Goal: Use online tool/utility: Utilize a website feature to perform a specific function

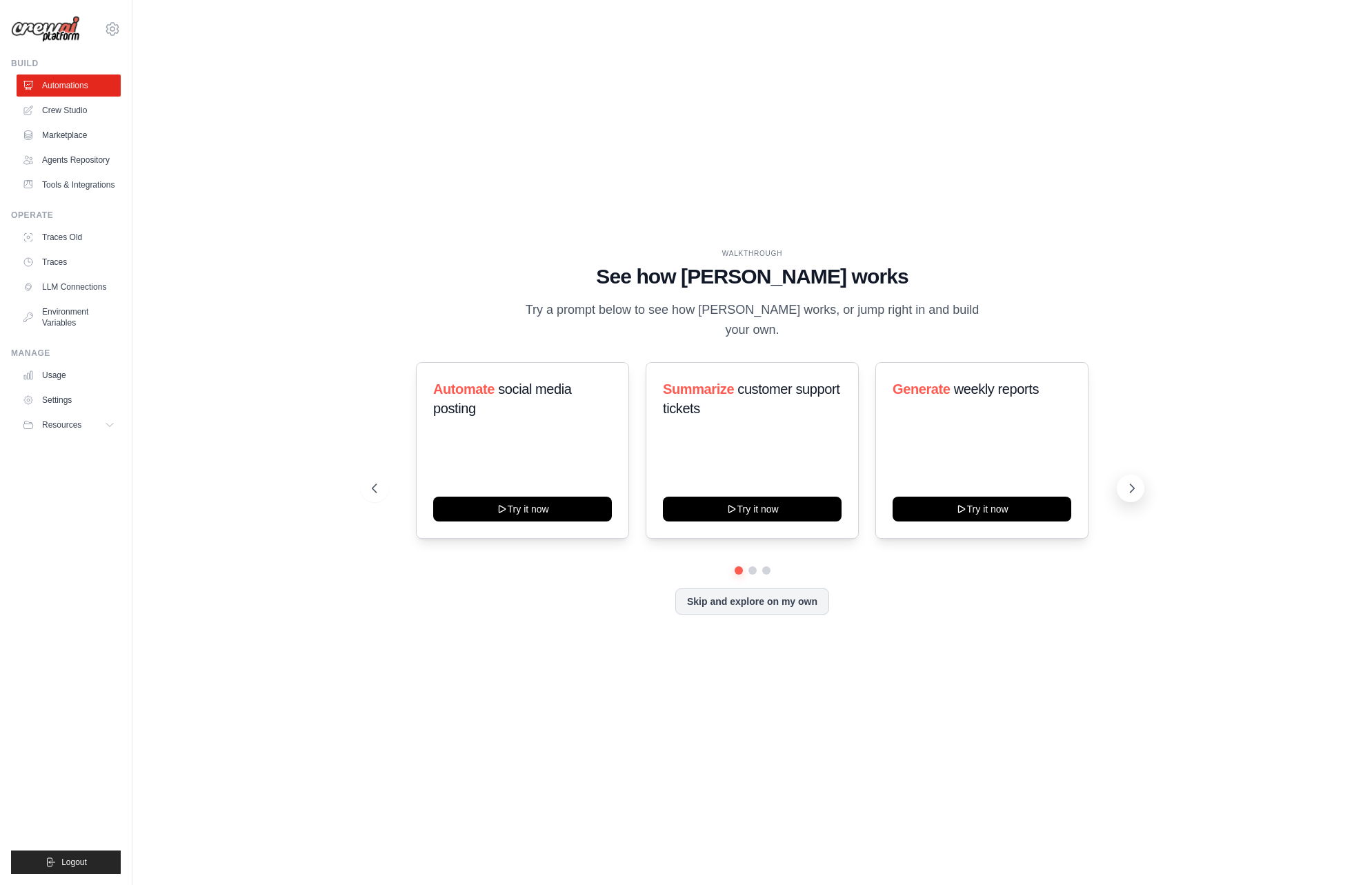
click at [1131, 482] on icon at bounding box center [1132, 489] width 14 height 14
click at [58, 117] on link "Crew Studio" at bounding box center [70, 110] width 104 height 22
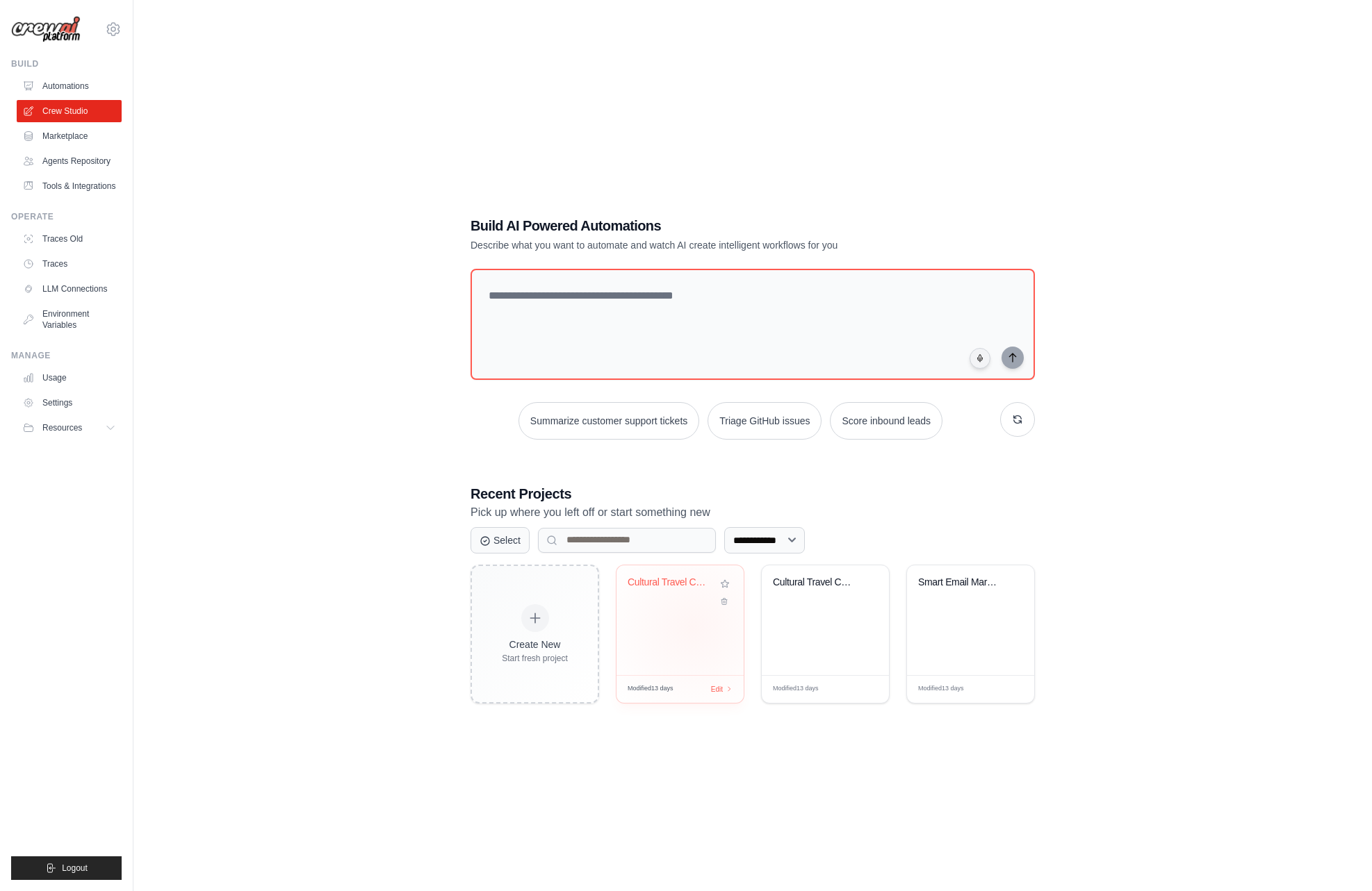
click at [692, 626] on div "Cultural Travel Companion" at bounding box center [680, 620] width 127 height 109
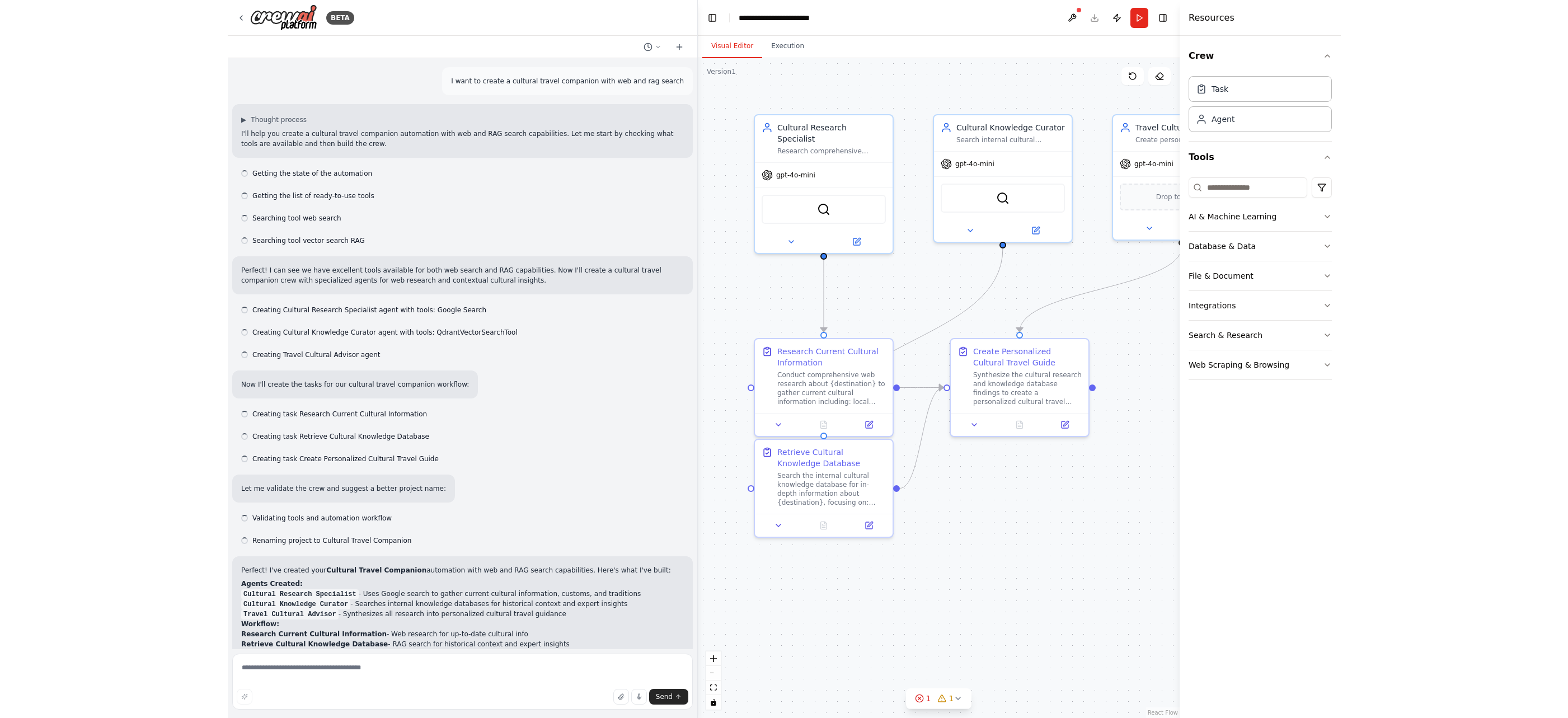
scroll to position [165, 0]
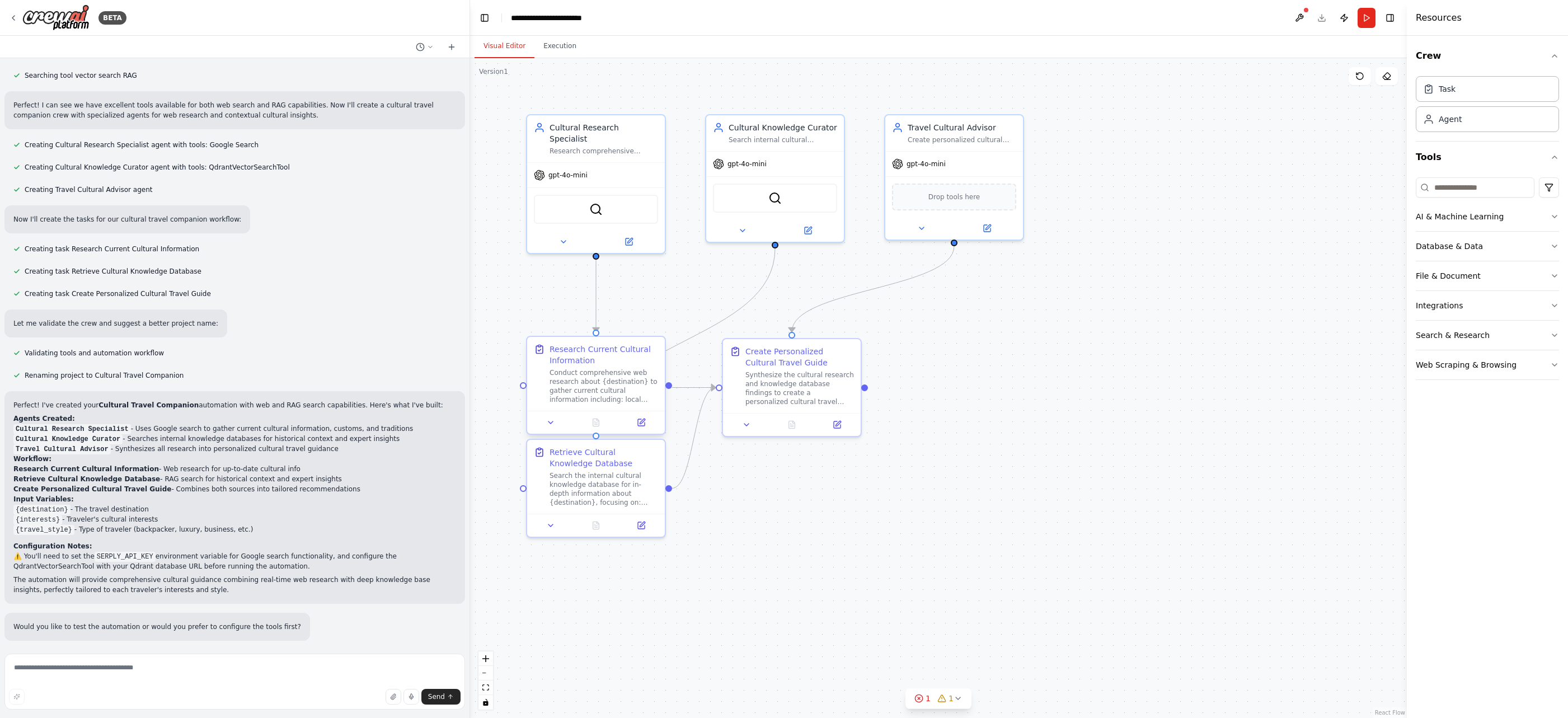
click at [618, 369] on div "Conduct comprehensive web research about {destination} to gather current cultur…" at bounding box center [604, 386] width 109 height 36
click at [551, 422] on icon at bounding box center [550, 423] width 4 height 3
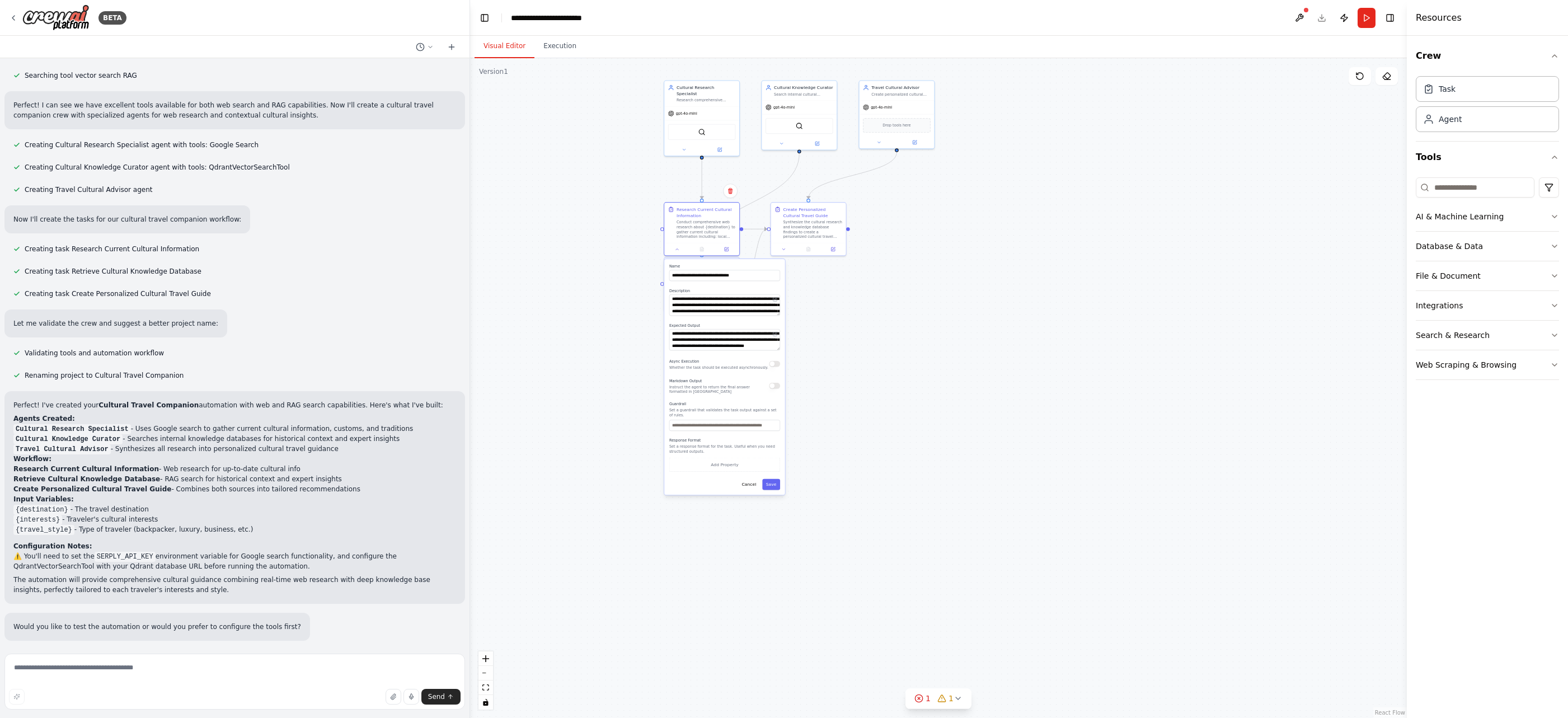
drag, startPoint x: 774, startPoint y: 669, endPoint x: 848, endPoint y: 407, distance: 272.2
click at [848, 407] on div ".deletable-edge-delete-btn { width: 20px; height: 20px; border: 0px solid #ffff…" at bounding box center [938, 388] width 937 height 660
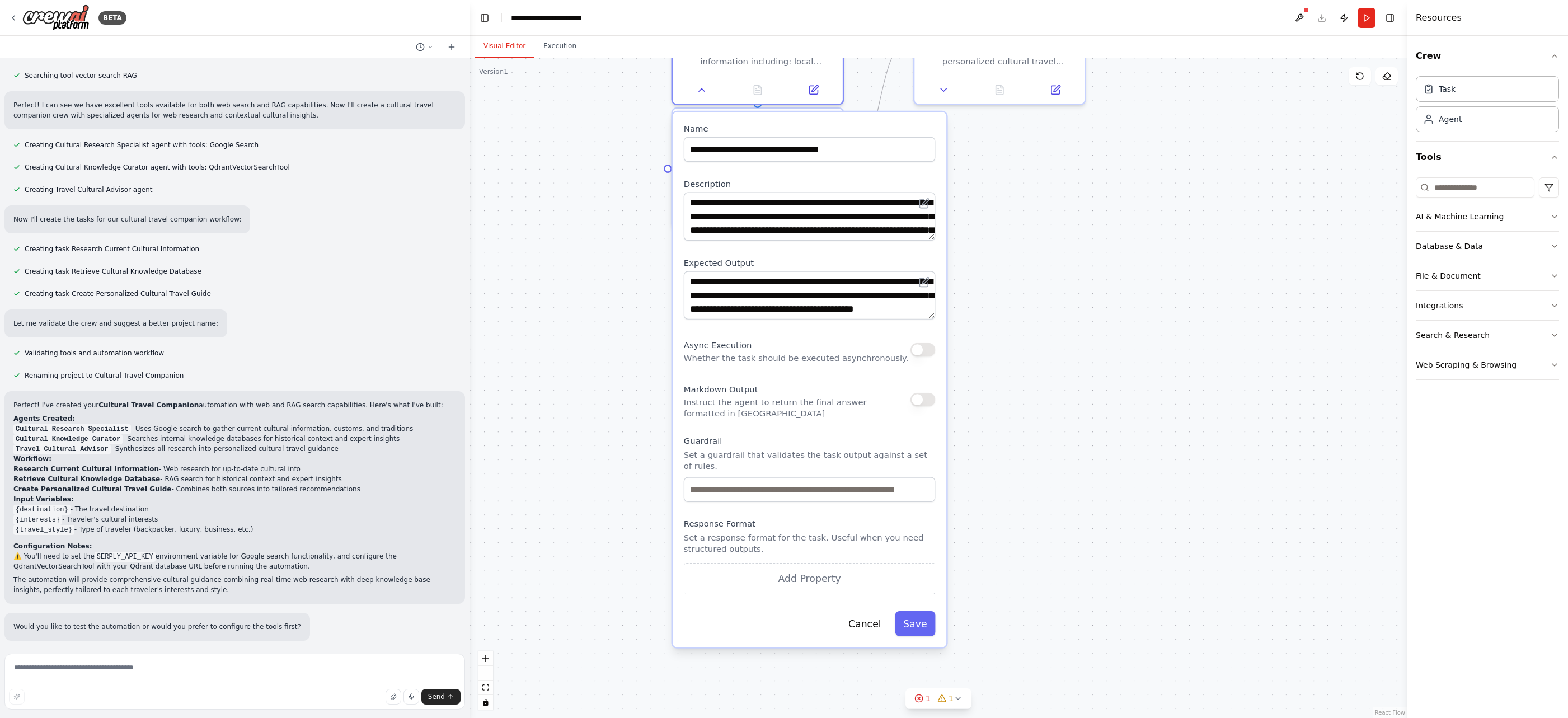
drag, startPoint x: 780, startPoint y: 419, endPoint x: 1032, endPoint y: 563, distance: 290.2
click at [1032, 563] on div ".deletable-edge-delete-btn { width: 20px; height: 20px; border: 0px solid #ffff…" at bounding box center [938, 388] width 937 height 660
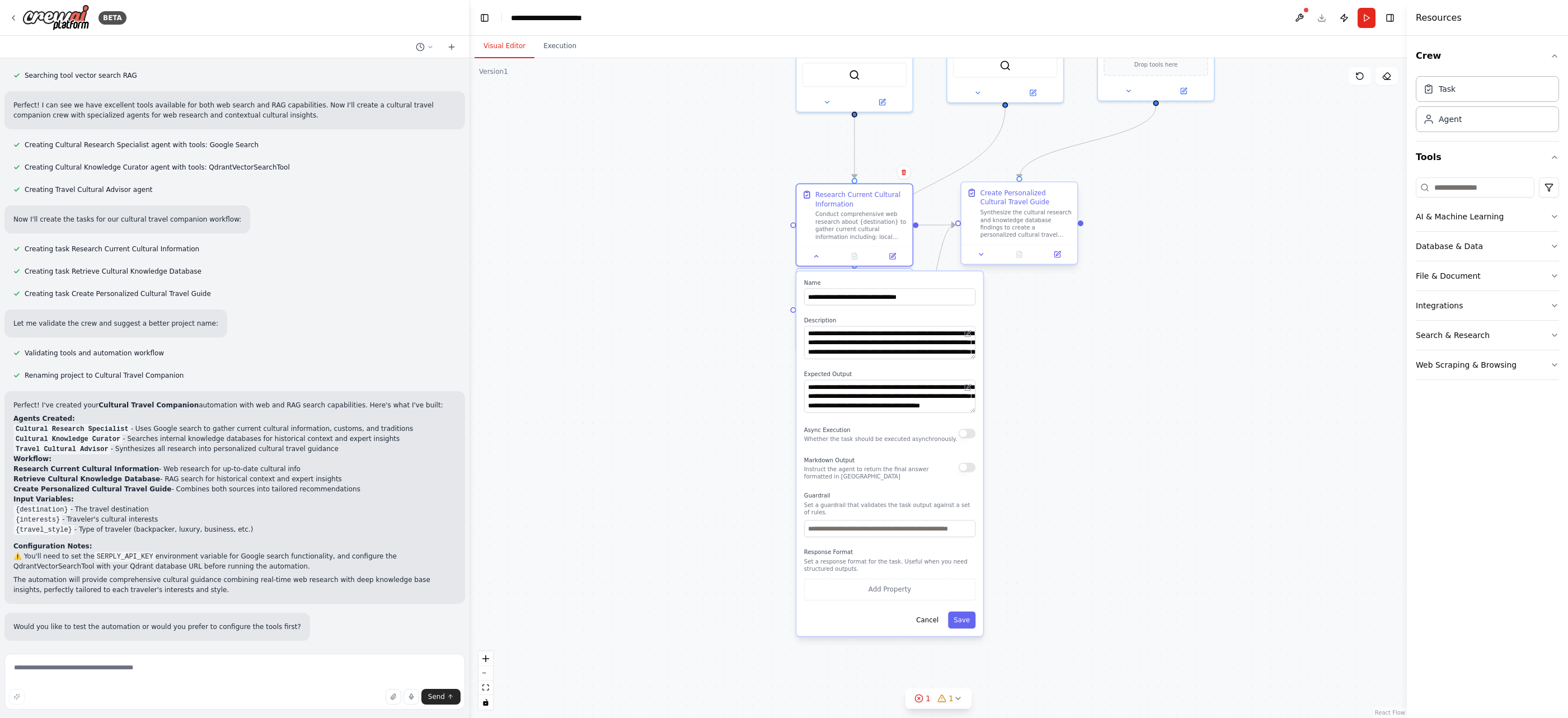
click at [1057, 224] on div "Synthesize the cultural research and knowledge database findings to create a pe…" at bounding box center [1025, 224] width 91 height 30
click at [817, 340] on icon at bounding box center [817, 339] width 4 height 2
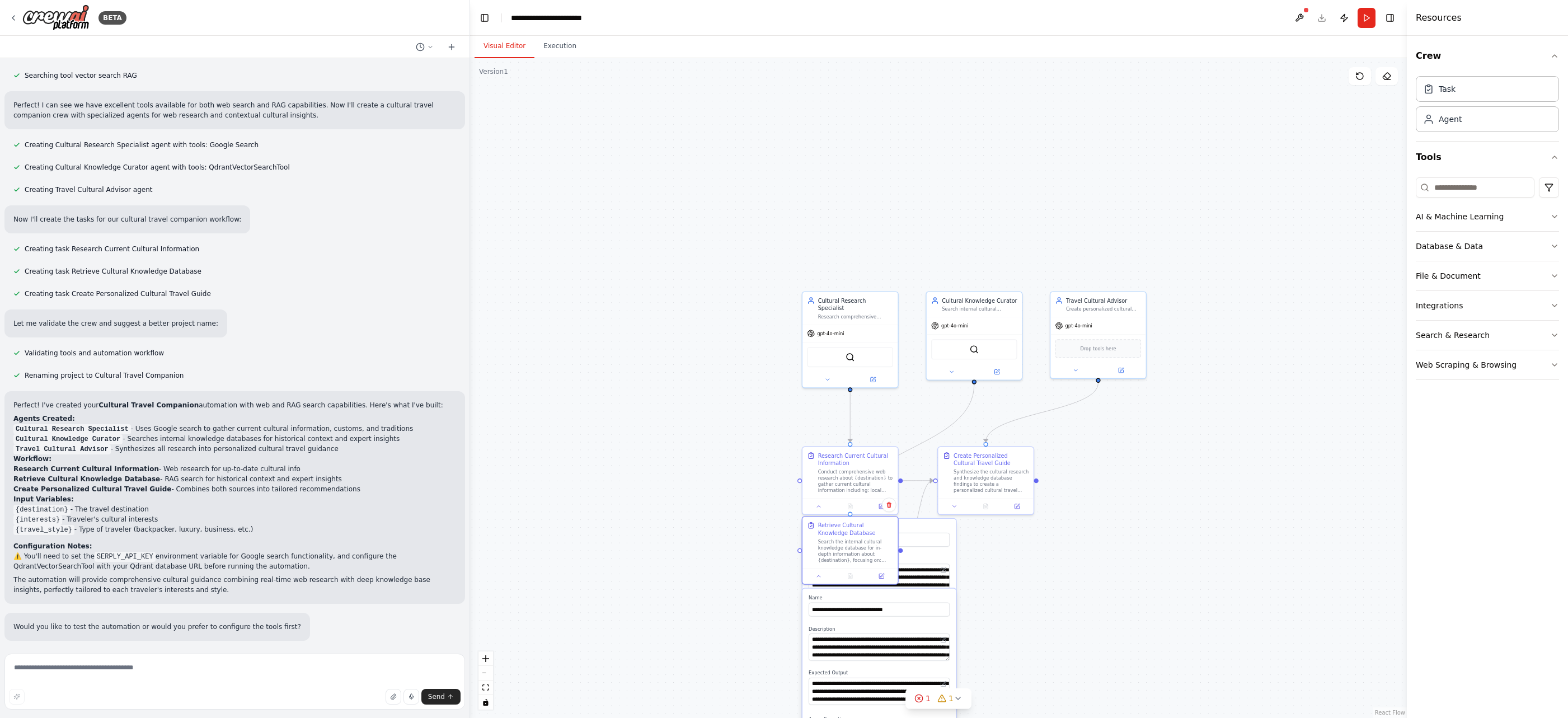
drag, startPoint x: 1210, startPoint y: 225, endPoint x: 1143, endPoint y: 462, distance: 246.3
click at [1112, 462] on div ".deletable-edge-delete-btn { width: 20px; height: 20px; border: 0px solid #ffff…" at bounding box center [938, 388] width 937 height 660
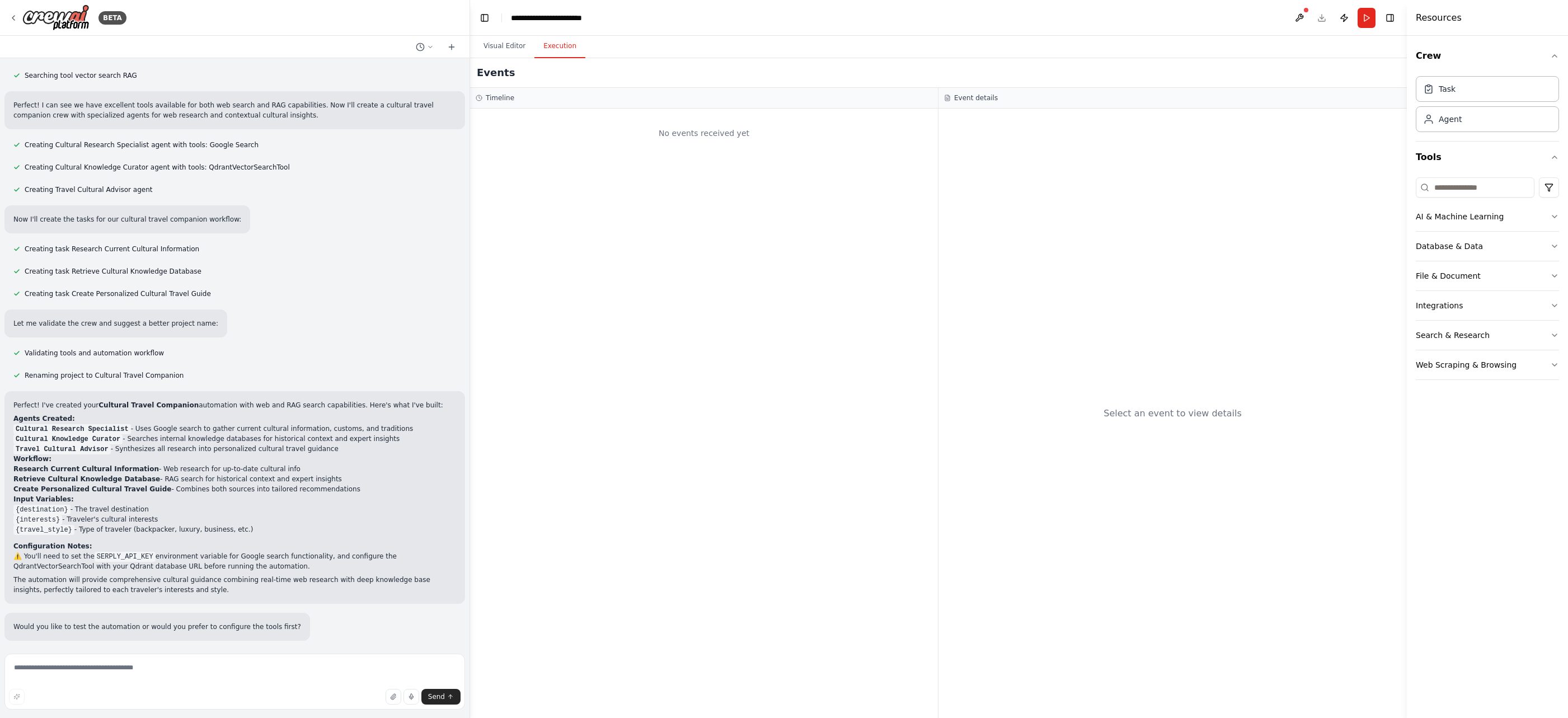
click at [558, 43] on button "Execution" at bounding box center [560, 46] width 51 height 24
click at [501, 42] on button "Visual Editor" at bounding box center [504, 46] width 60 height 24
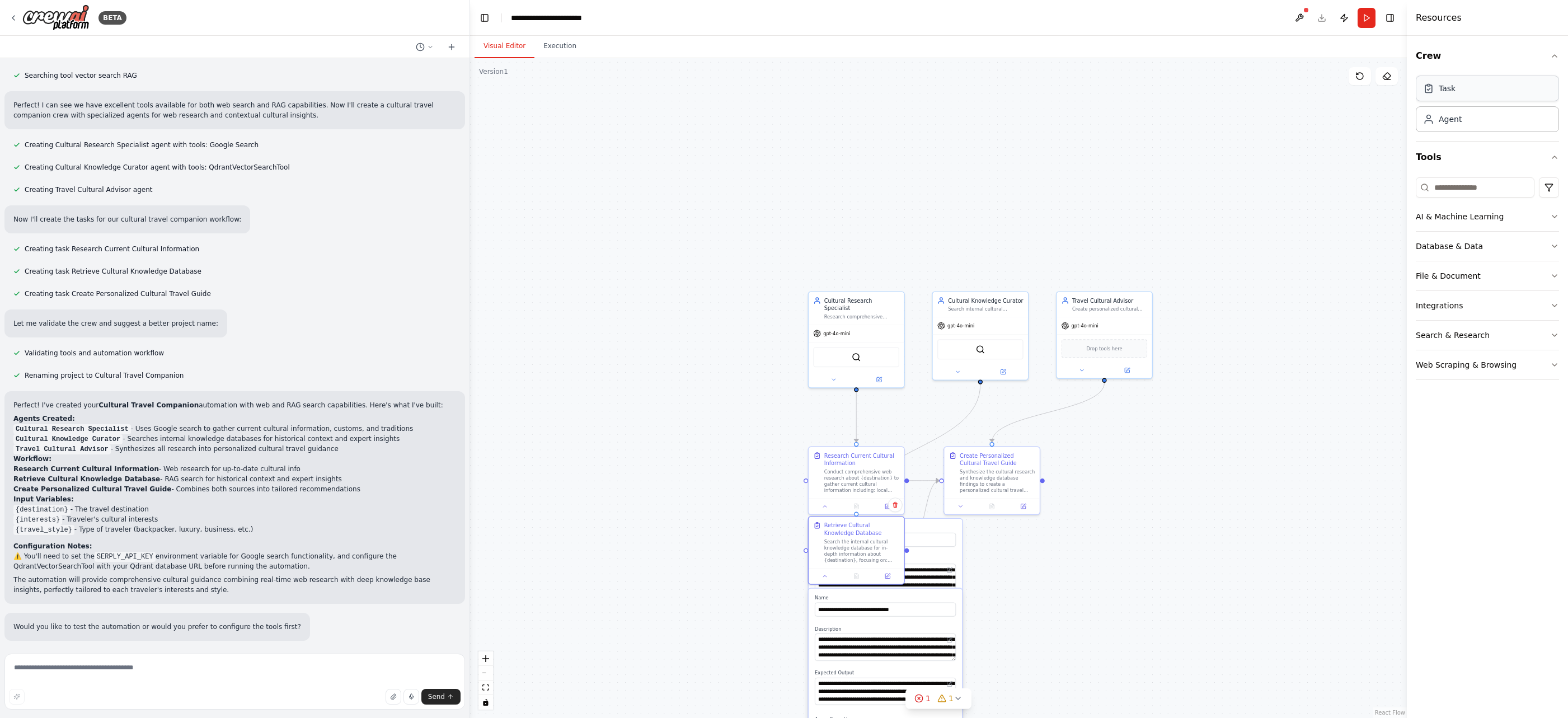
click at [1112, 95] on div "Task" at bounding box center [1487, 88] width 143 height 26
click at [1112, 118] on div "Agent" at bounding box center [1487, 119] width 143 height 26
click at [1112, 249] on icon "button" at bounding box center [1554, 247] width 9 height 9
click at [1112, 407] on icon "button" at bounding box center [1554, 406] width 9 height 9
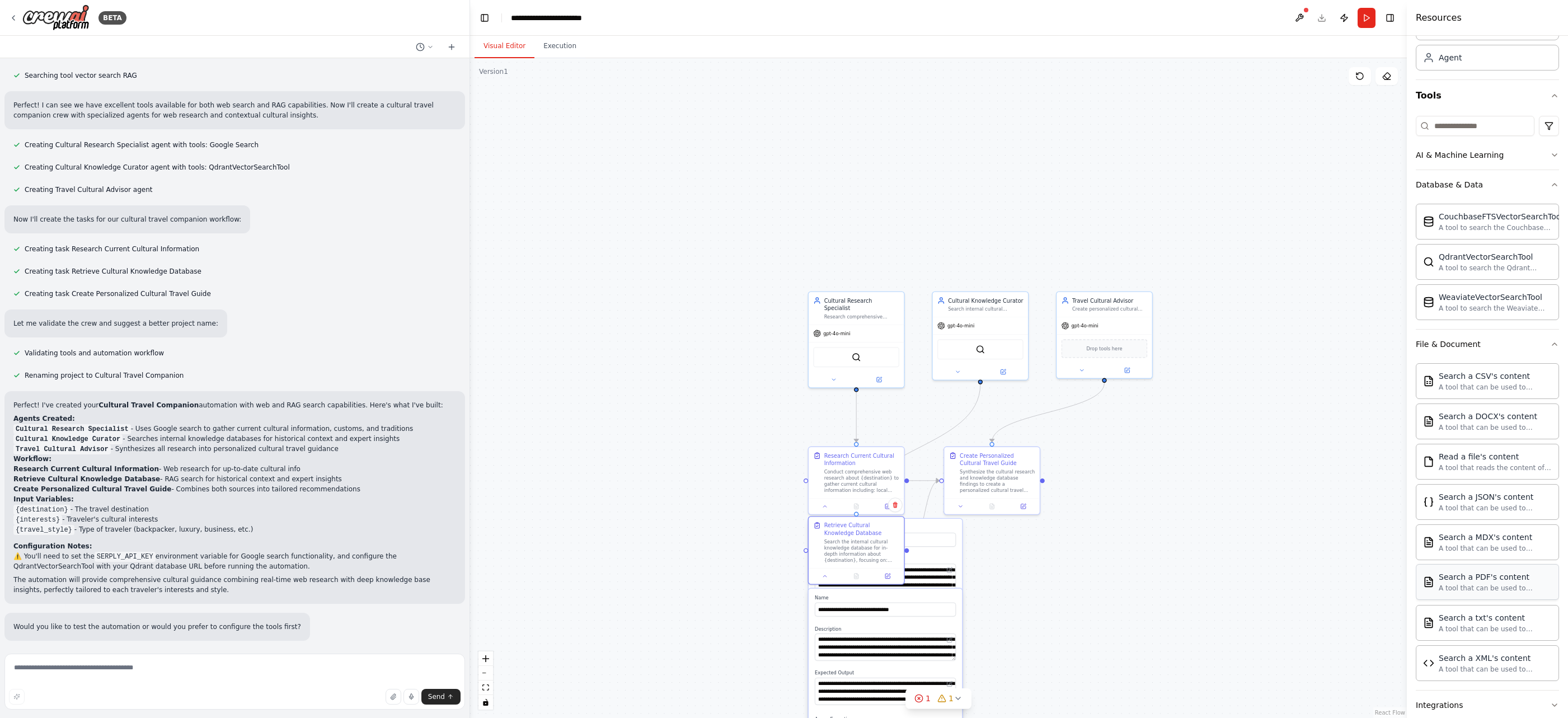
scroll to position [141, 0]
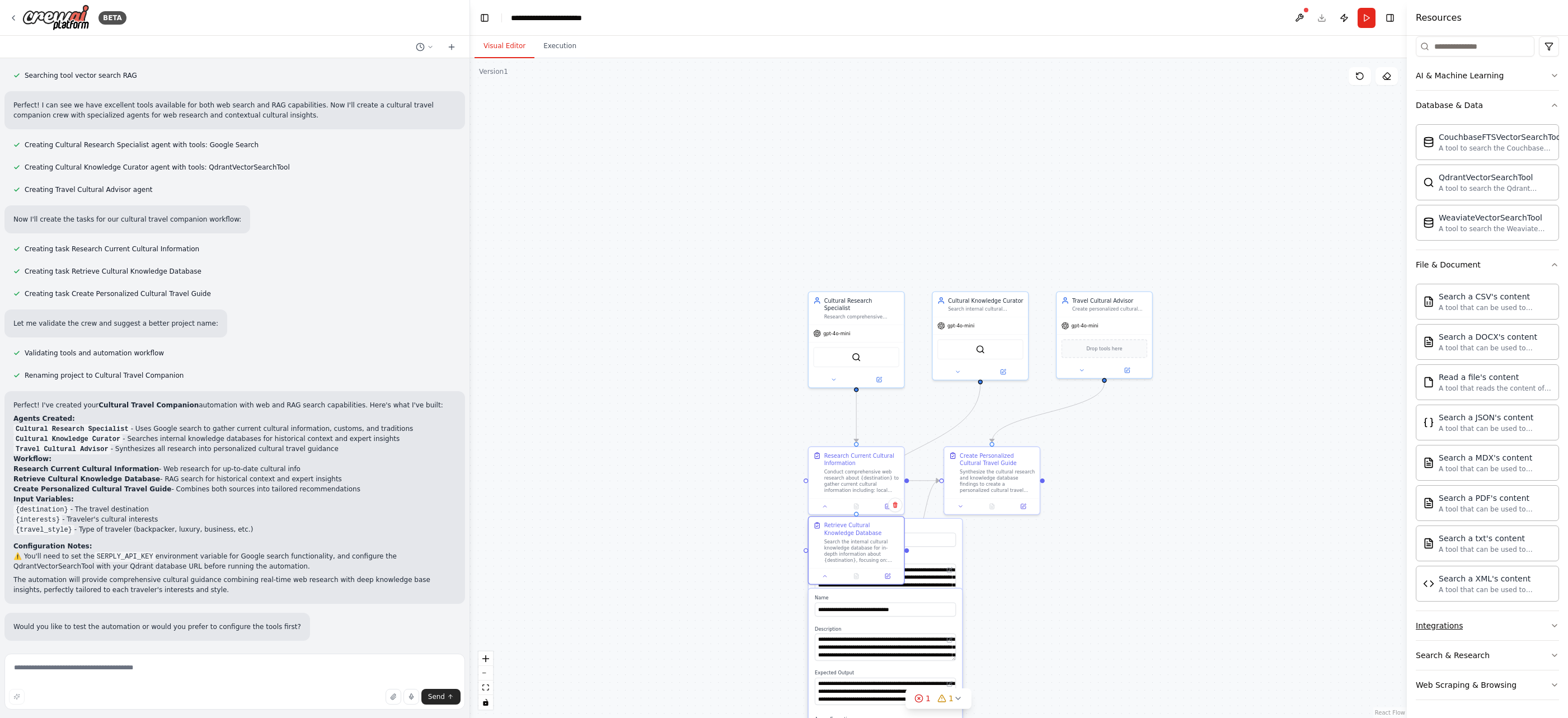
click at [1112, 629] on button "Integrations" at bounding box center [1487, 626] width 143 height 29
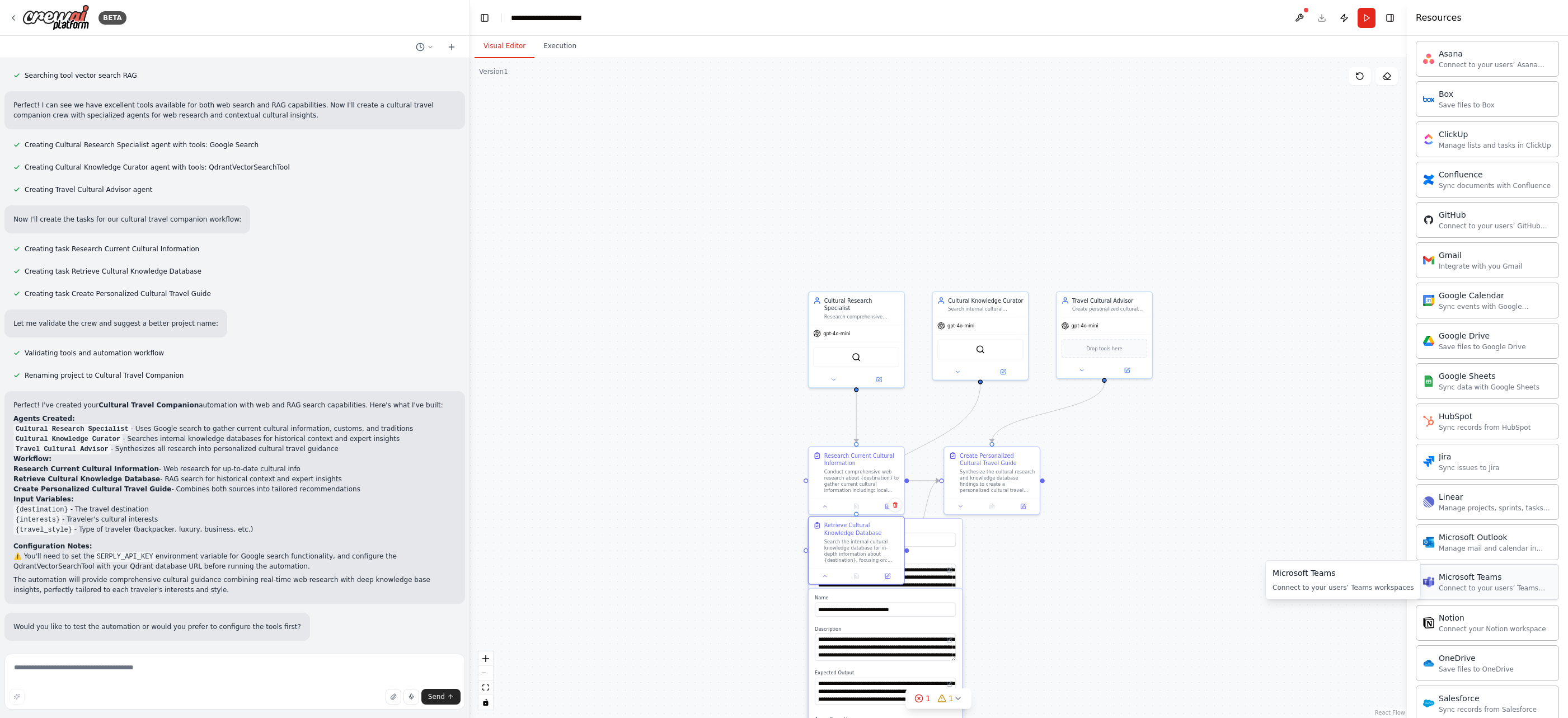
scroll to position [1037, 0]
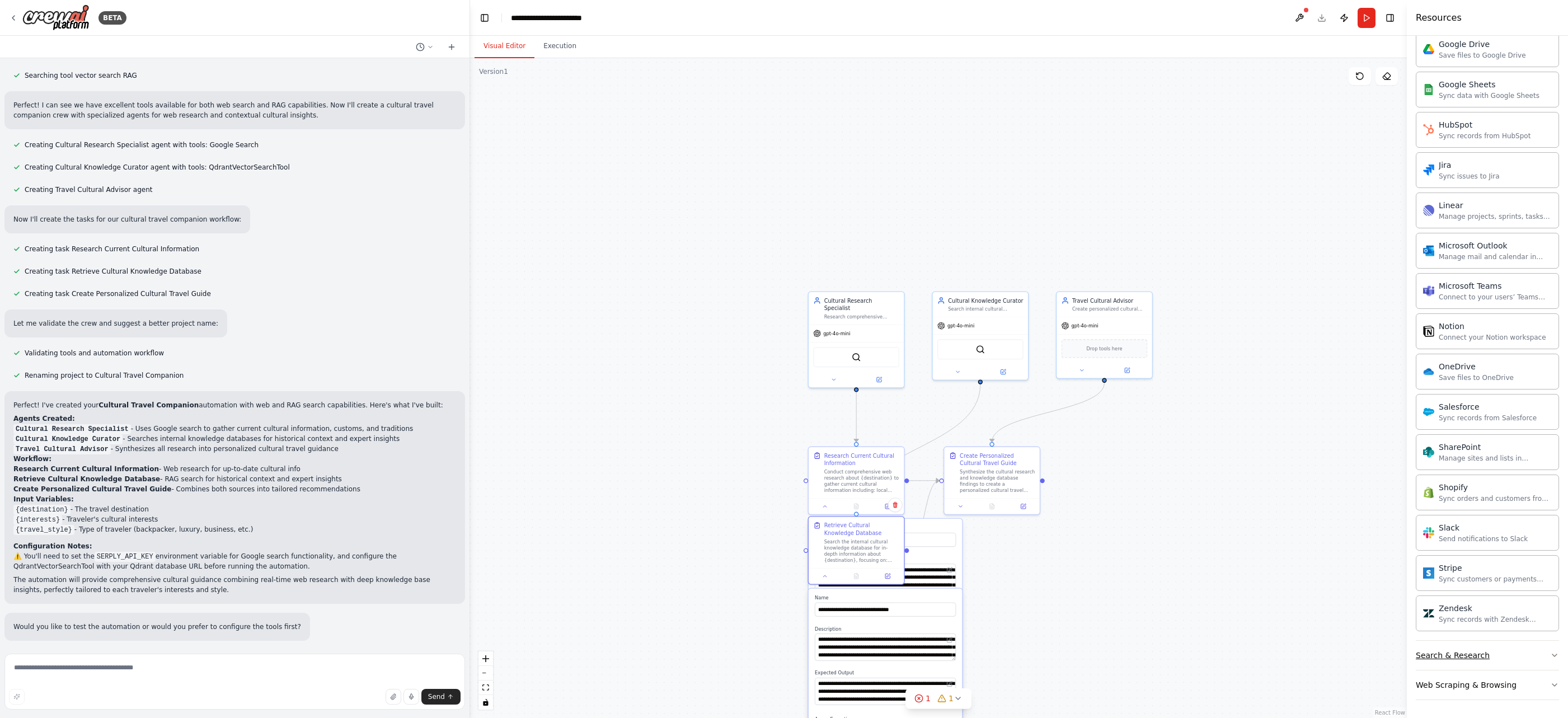
click at [1112, 652] on button "Search & Research" at bounding box center [1487, 655] width 143 height 29
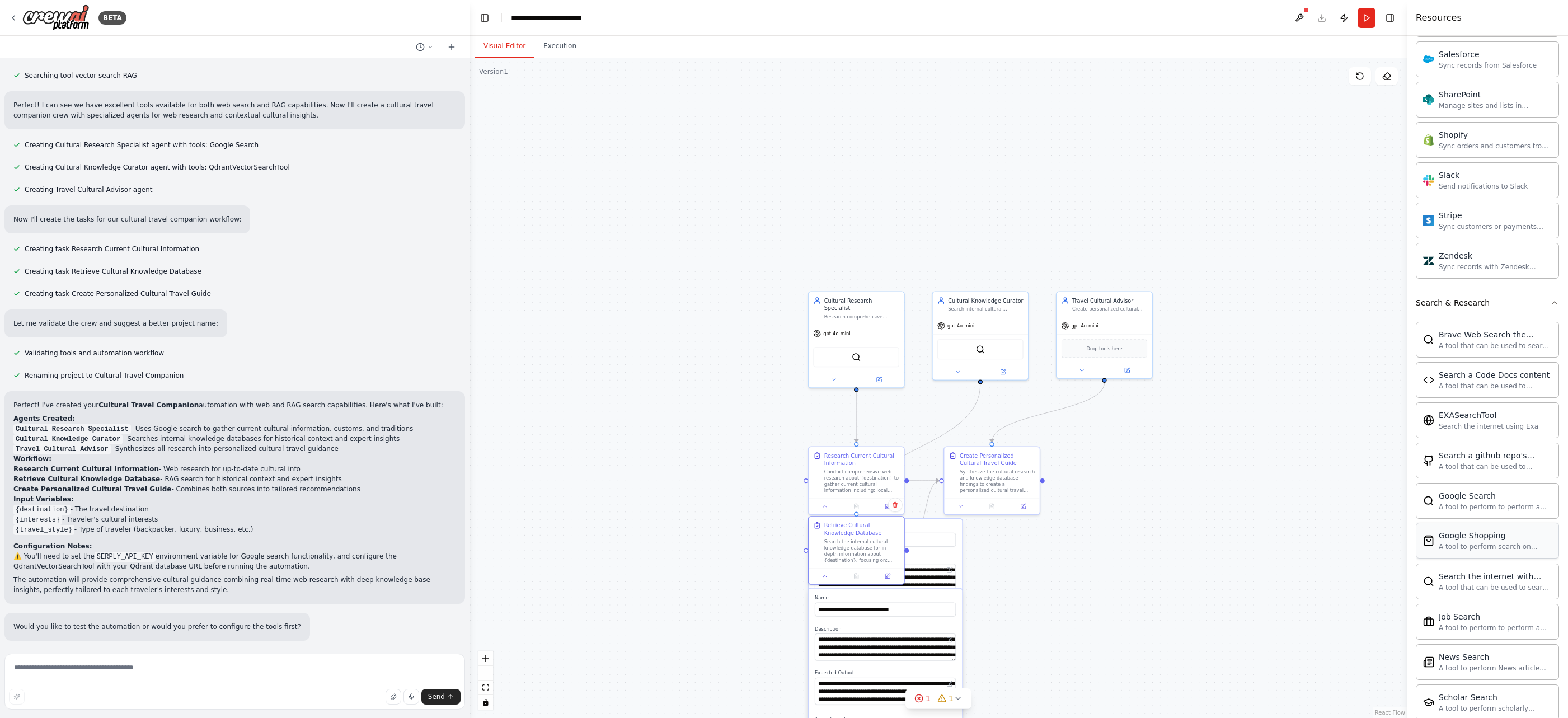
scroll to position [1531, 0]
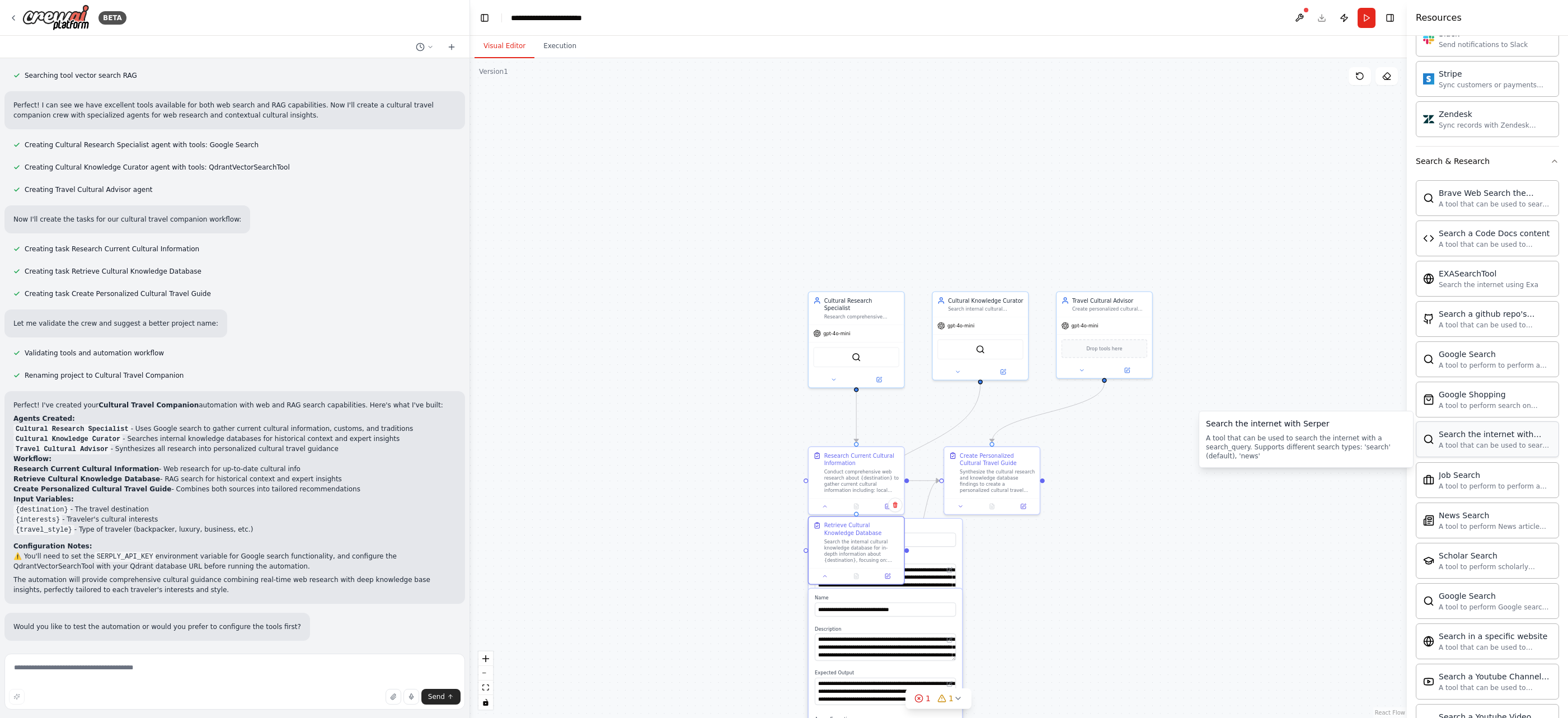
click at [1112, 447] on div "A tool that can be used to search the internet with a search_query. Supports di…" at bounding box center [1495, 446] width 113 height 9
click at [1112, 450] on div "Search the internet with Serper A tool that can be used to search the internet …" at bounding box center [1487, 439] width 143 height 36
click at [1112, 441] on div "A tool that can be used to search the internet with a search_query. Supports di…" at bounding box center [1495, 446] width 113 height 9
click at [1112, 444] on div "A tool that can be used to search the internet with a search_query. Supports di…" at bounding box center [1495, 446] width 113 height 9
click at [1112, 441] on div "A tool that can be used to search the internet with a search_query. Supports di…" at bounding box center [1495, 446] width 113 height 9
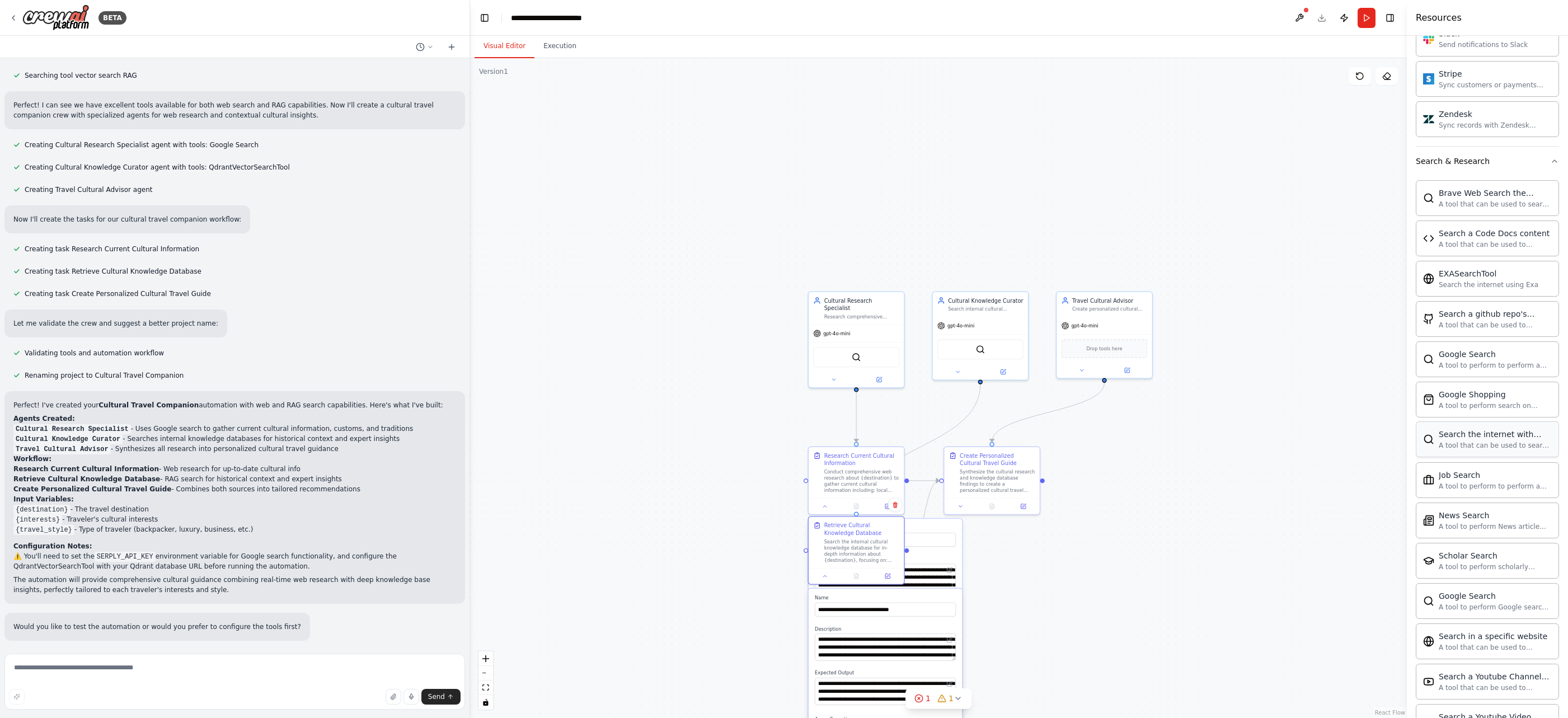
click at [1112, 441] on div "A tool that can be used to search the internet with a search_query. Supports di…" at bounding box center [1495, 446] width 113 height 9
click at [1112, 434] on div "Search the internet with Serper" at bounding box center [1495, 434] width 113 height 11
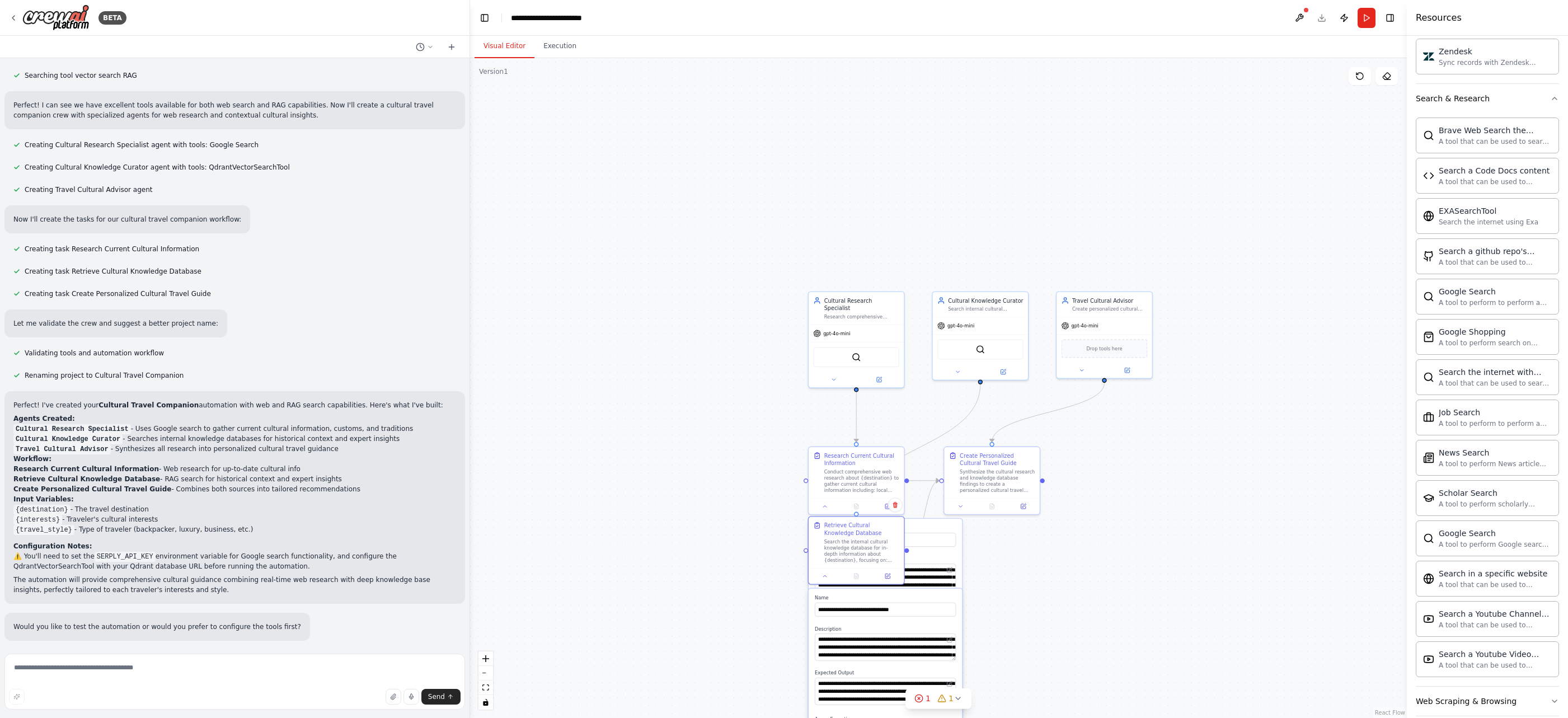
scroll to position [1610, 0]
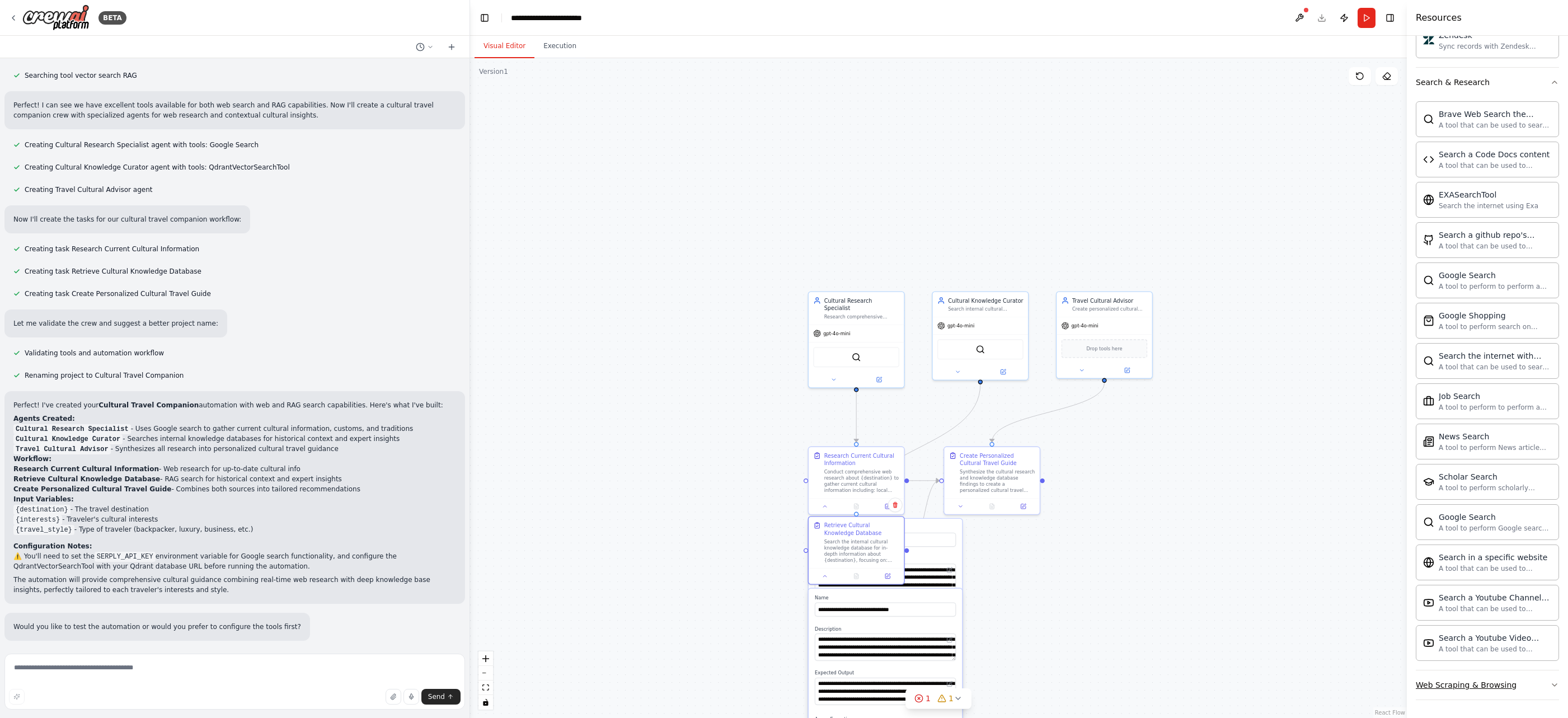
click at [1112, 685] on div "Web Scraping & Browsing" at bounding box center [1466, 685] width 101 height 11
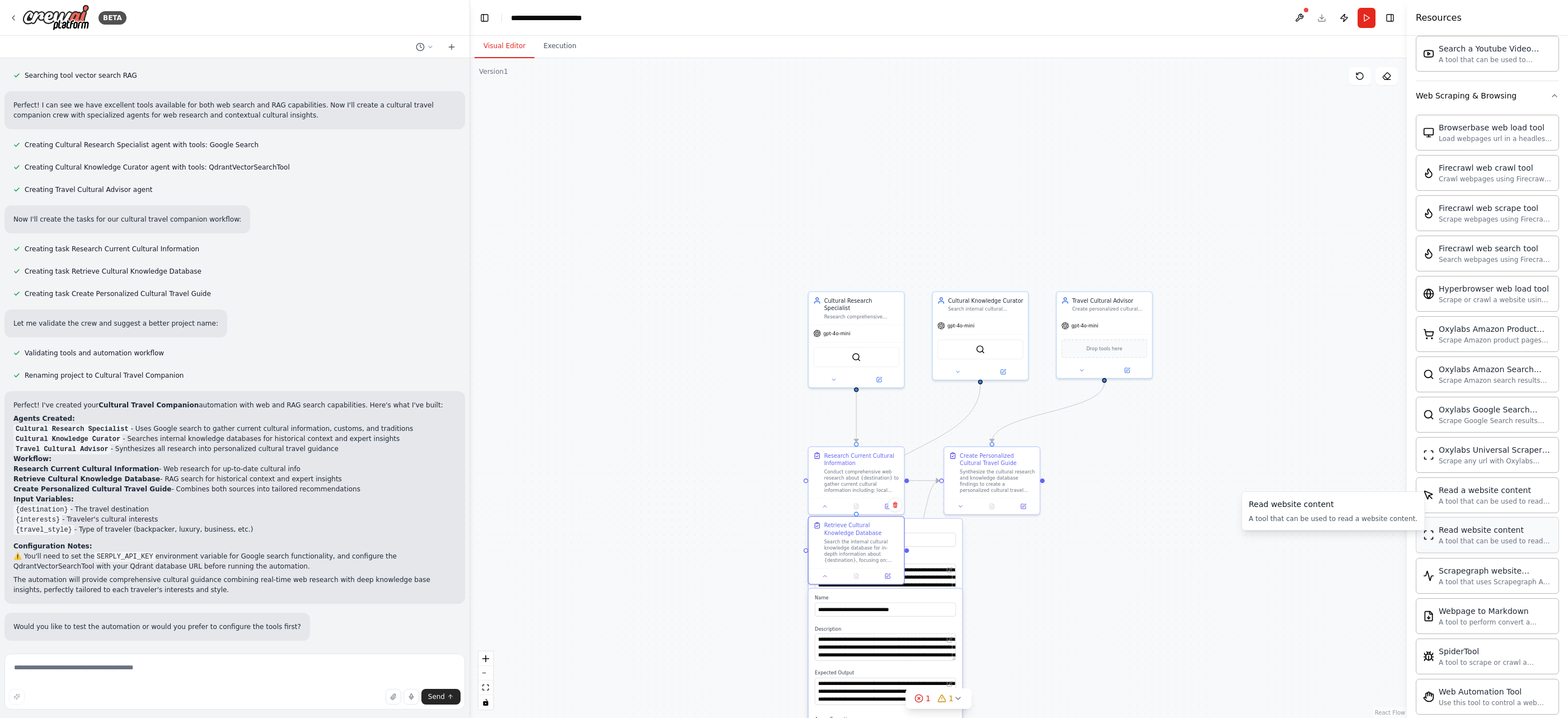
scroll to position [2224, 0]
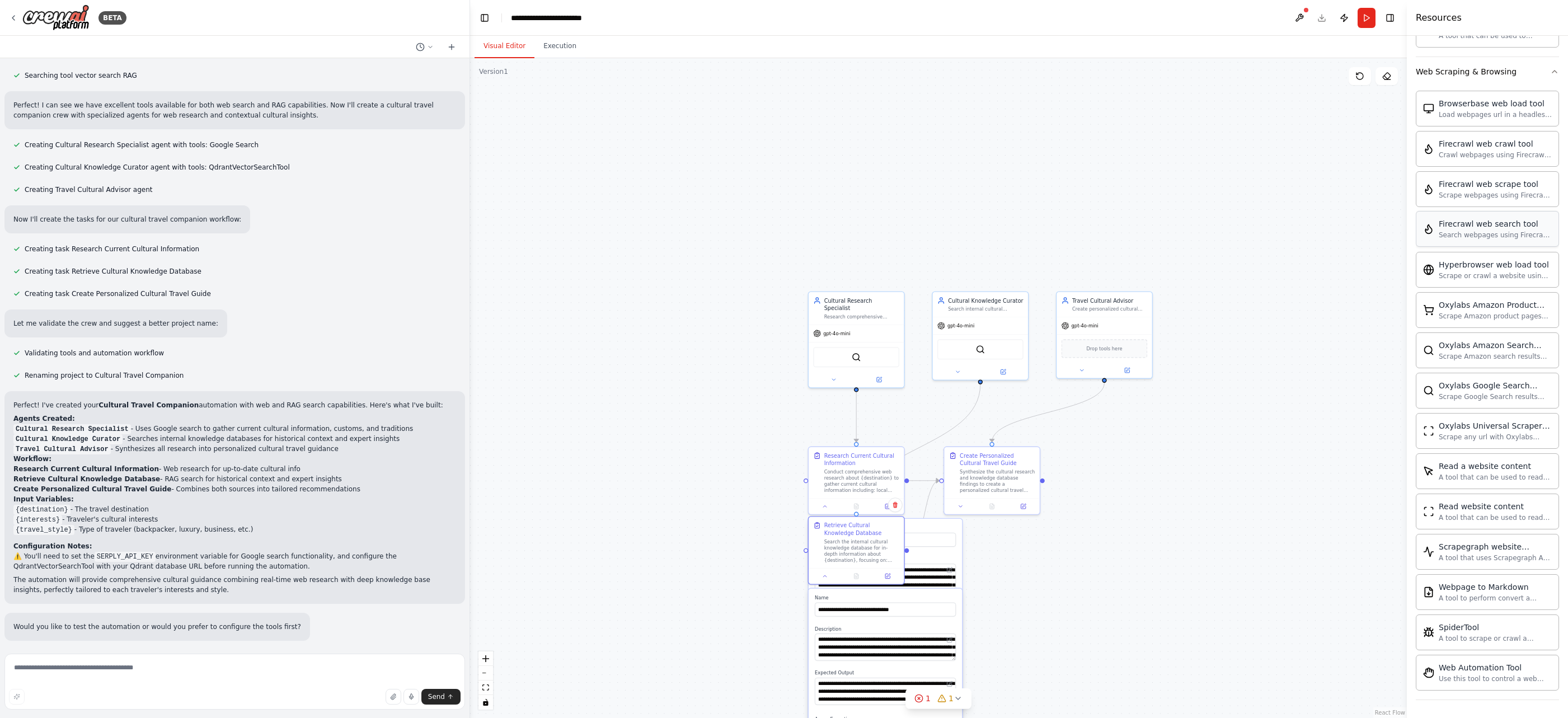
click at [1112, 231] on div "Search webpages using Firecrawl and return the results" at bounding box center [1495, 235] width 113 height 9
click at [1112, 355] on div "FirecrawlSearchTool" at bounding box center [1104, 348] width 86 height 20
click at [857, 351] on img at bounding box center [856, 355] width 10 height 10
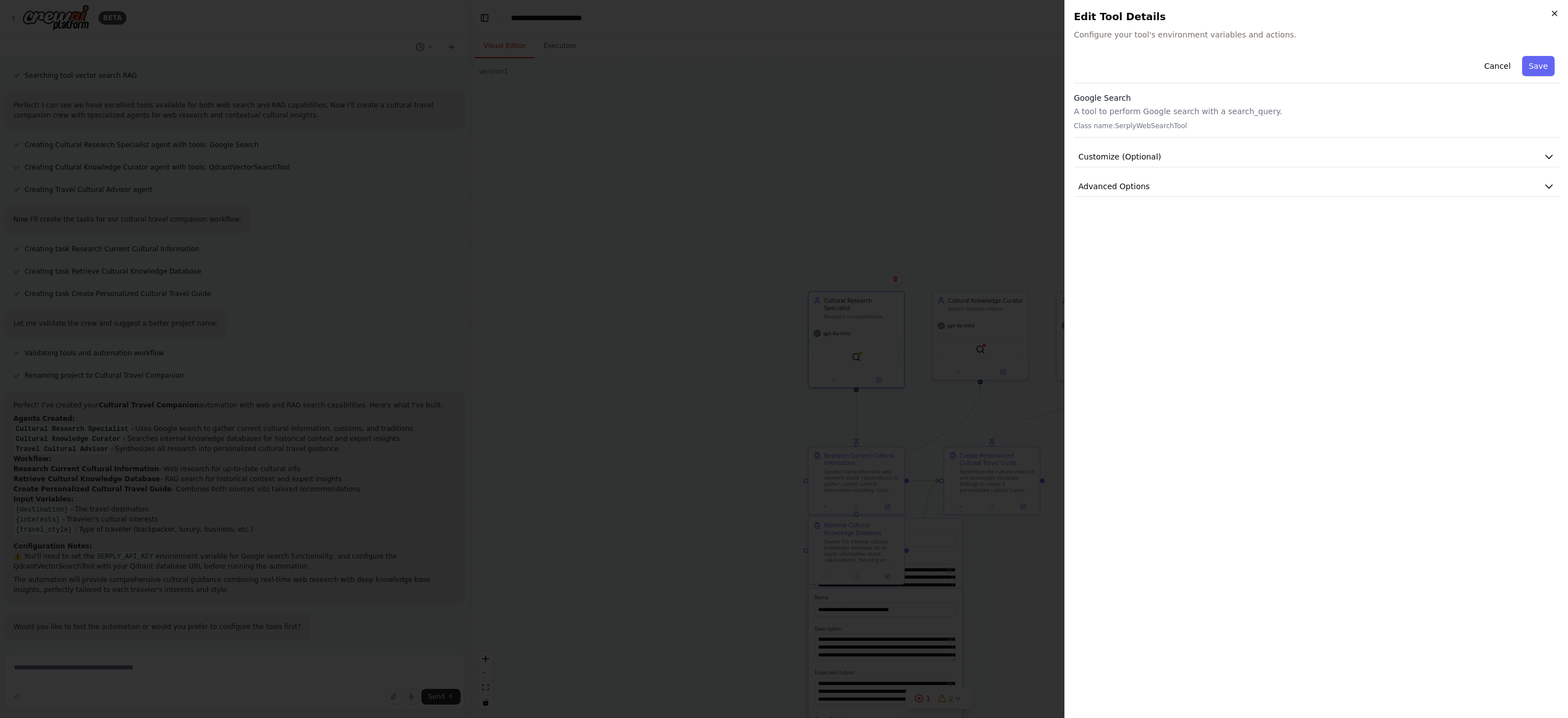
click at [1112, 13] on icon "button" at bounding box center [1554, 13] width 9 height 9
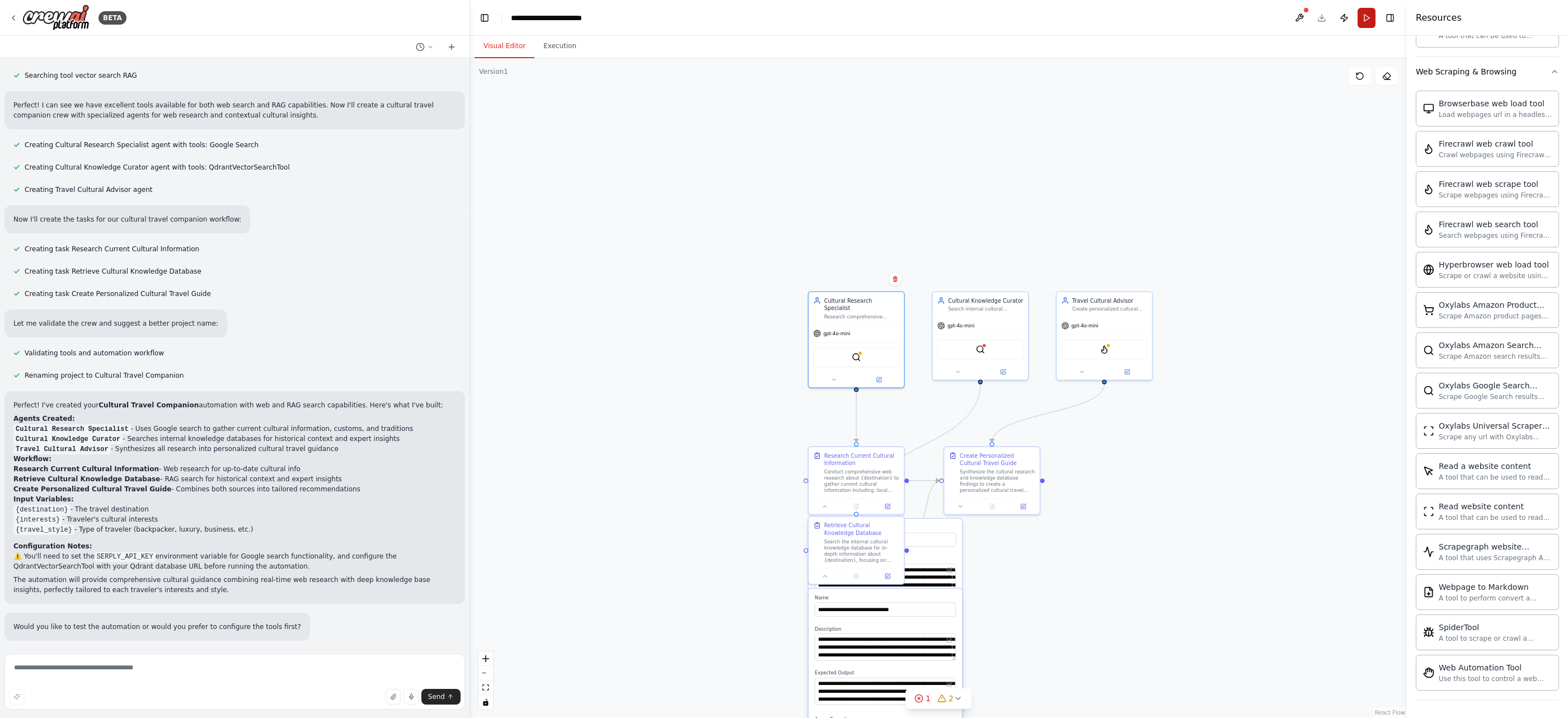
click at [1112, 20] on button "Run" at bounding box center [1366, 18] width 18 height 20
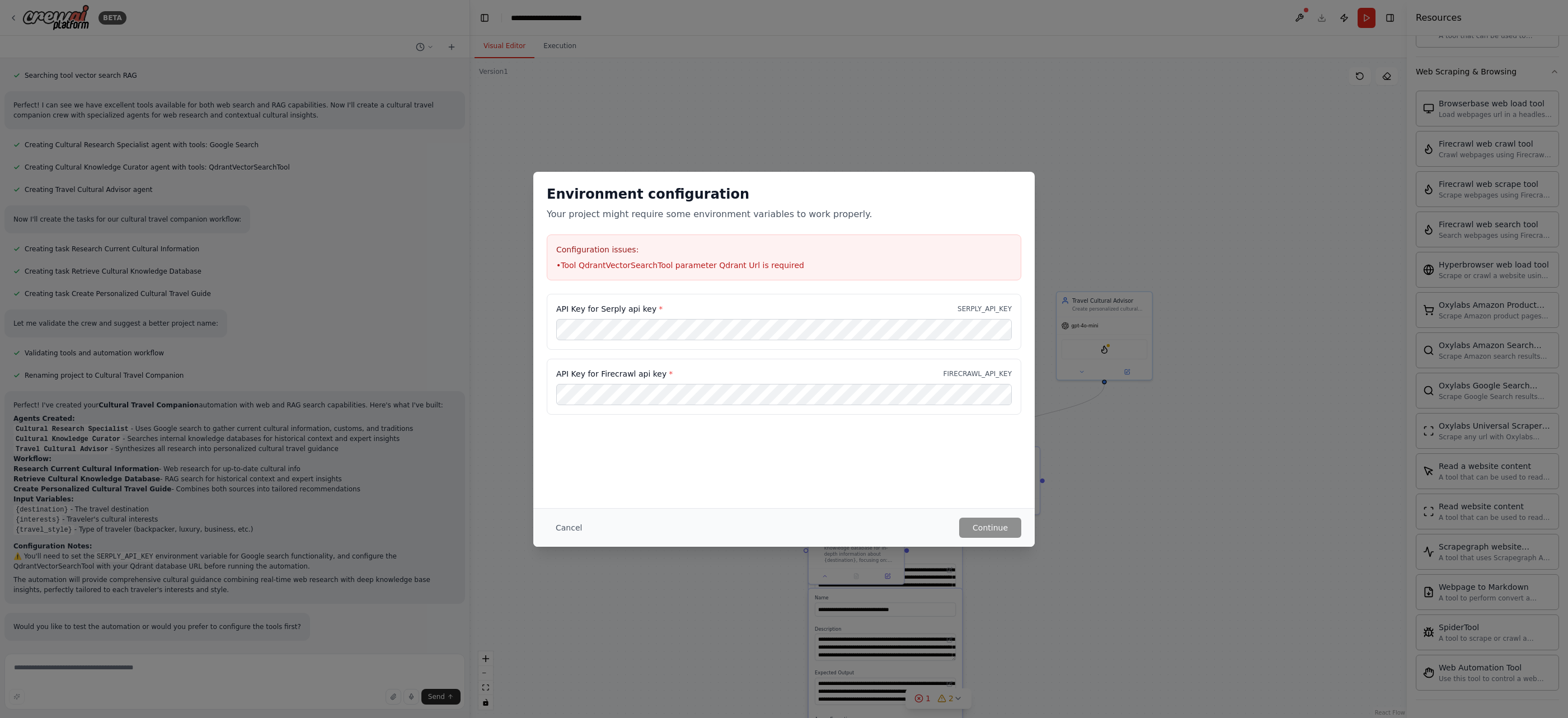
click at [567, 532] on button "Cancel" at bounding box center [568, 528] width 44 height 20
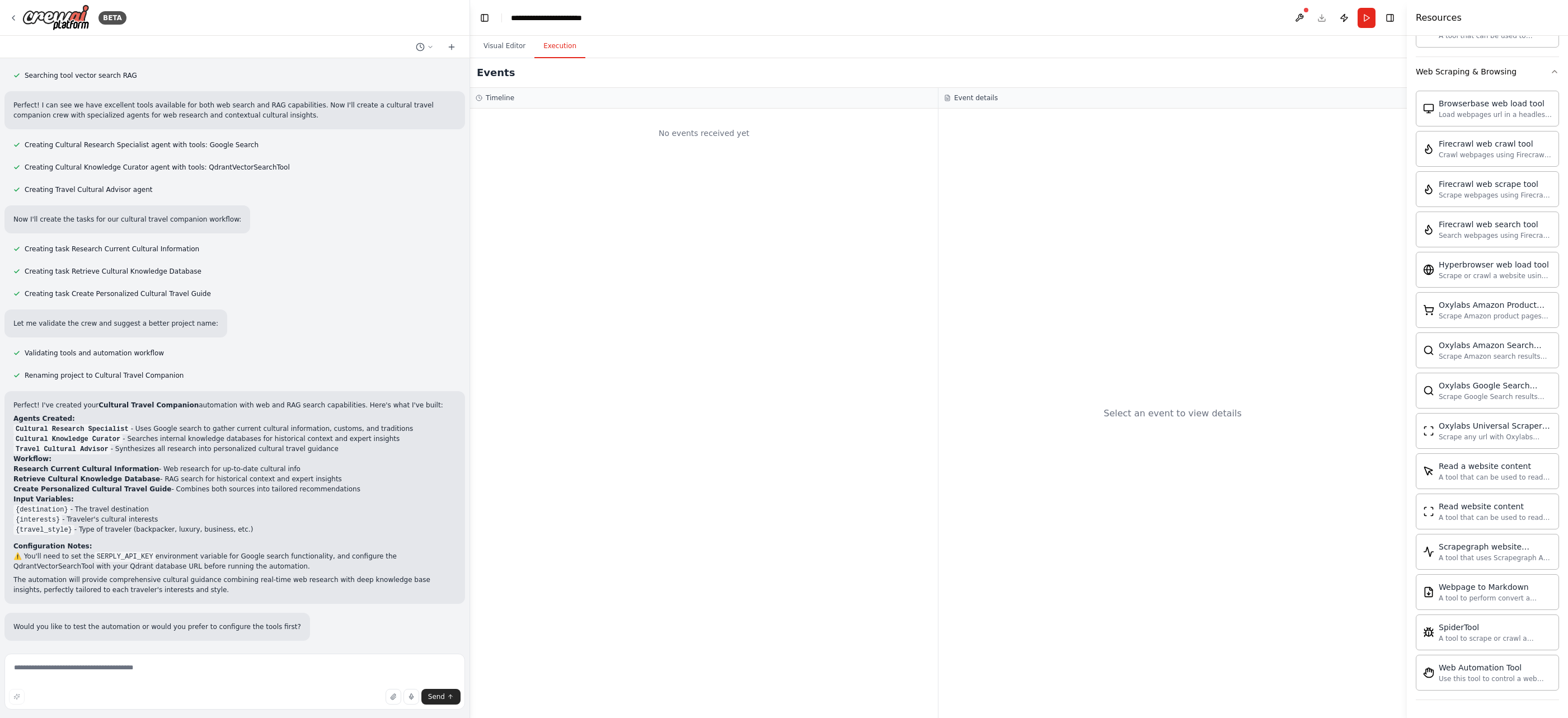
click at [555, 49] on button "Execution" at bounding box center [560, 46] width 51 height 24
click at [529, 17] on div "**********" at bounding box center [559, 18] width 97 height 11
click at [488, 20] on button "Toggle Left Sidebar" at bounding box center [485, 18] width 16 height 16
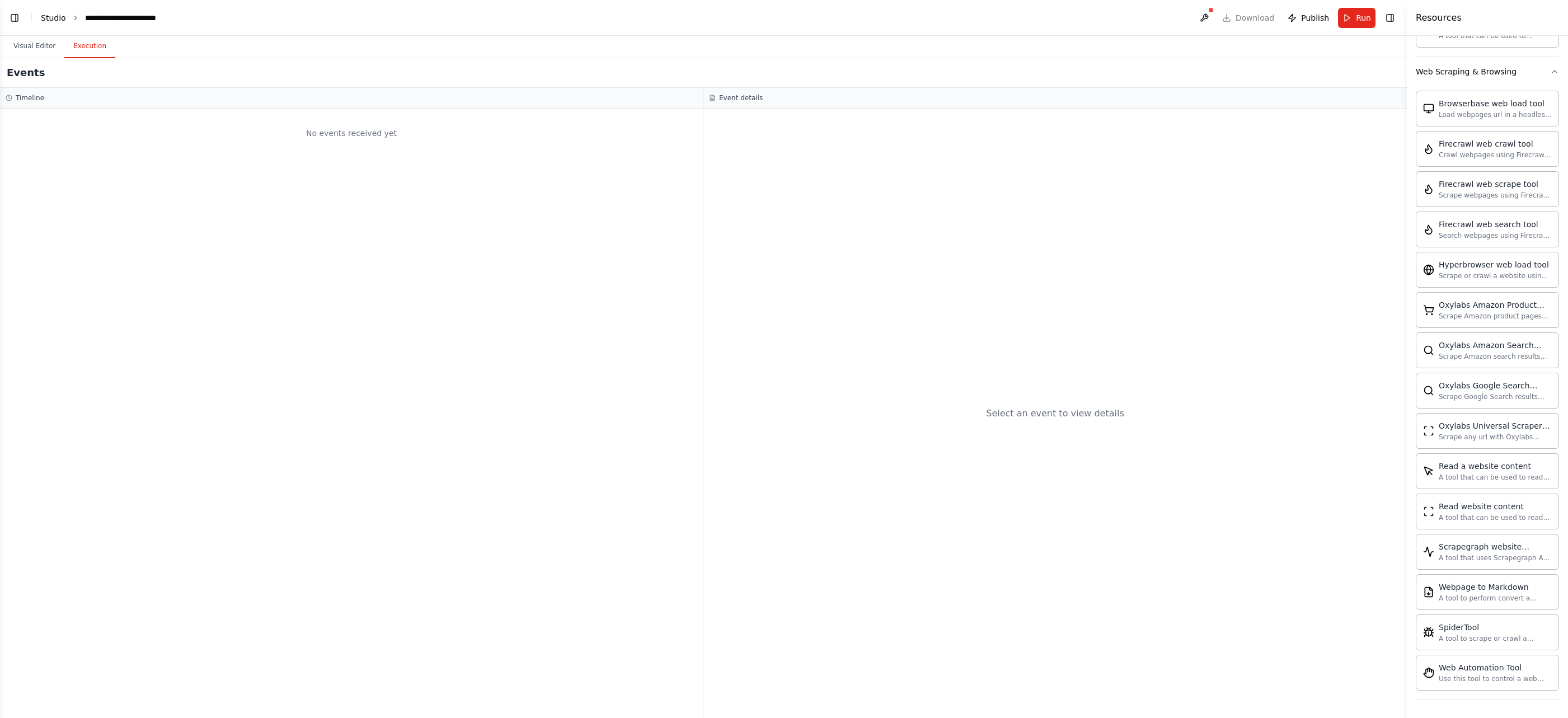
click at [57, 19] on link "Studio" at bounding box center [53, 18] width 25 height 9
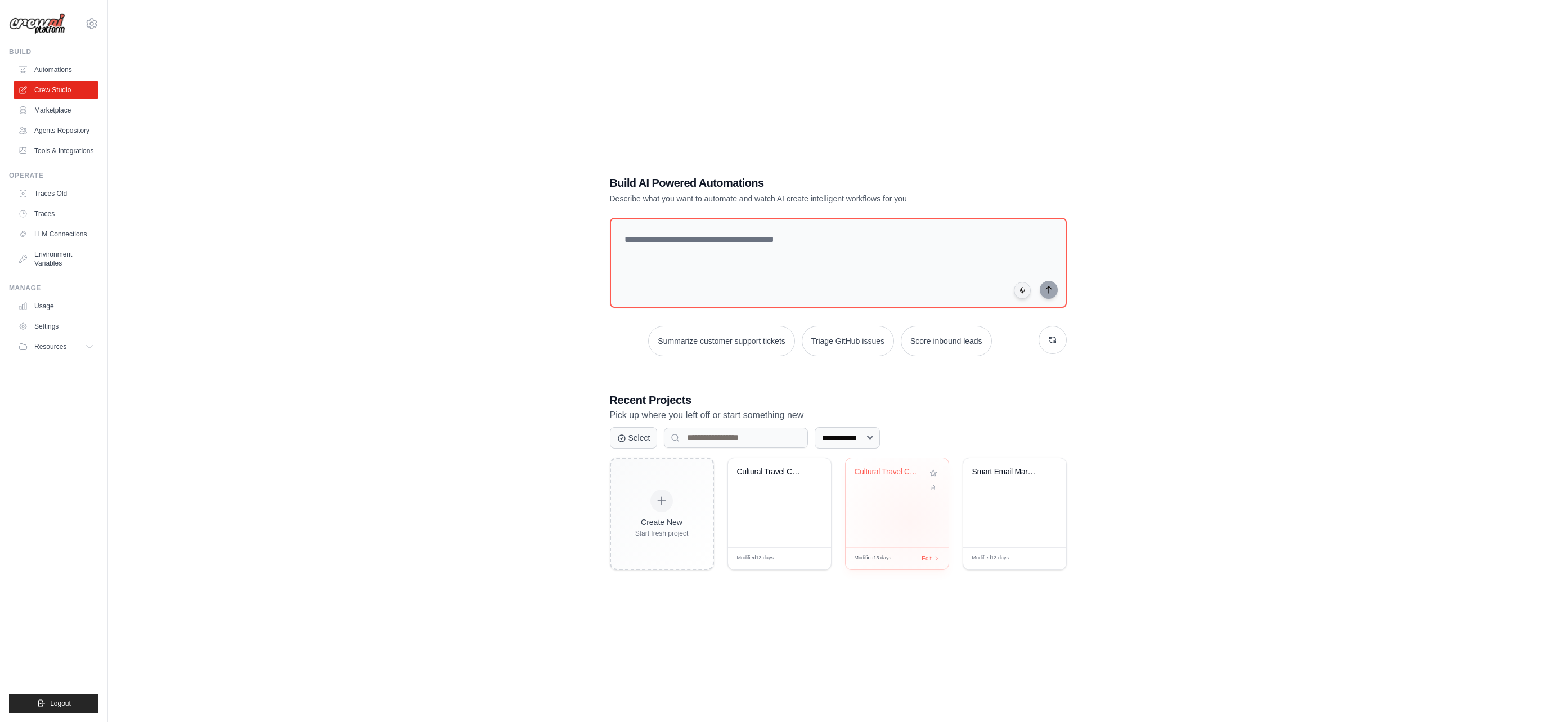
click at [910, 521] on div "Cultural Travel Companion - RAG & V..." at bounding box center [897, 502] width 103 height 89
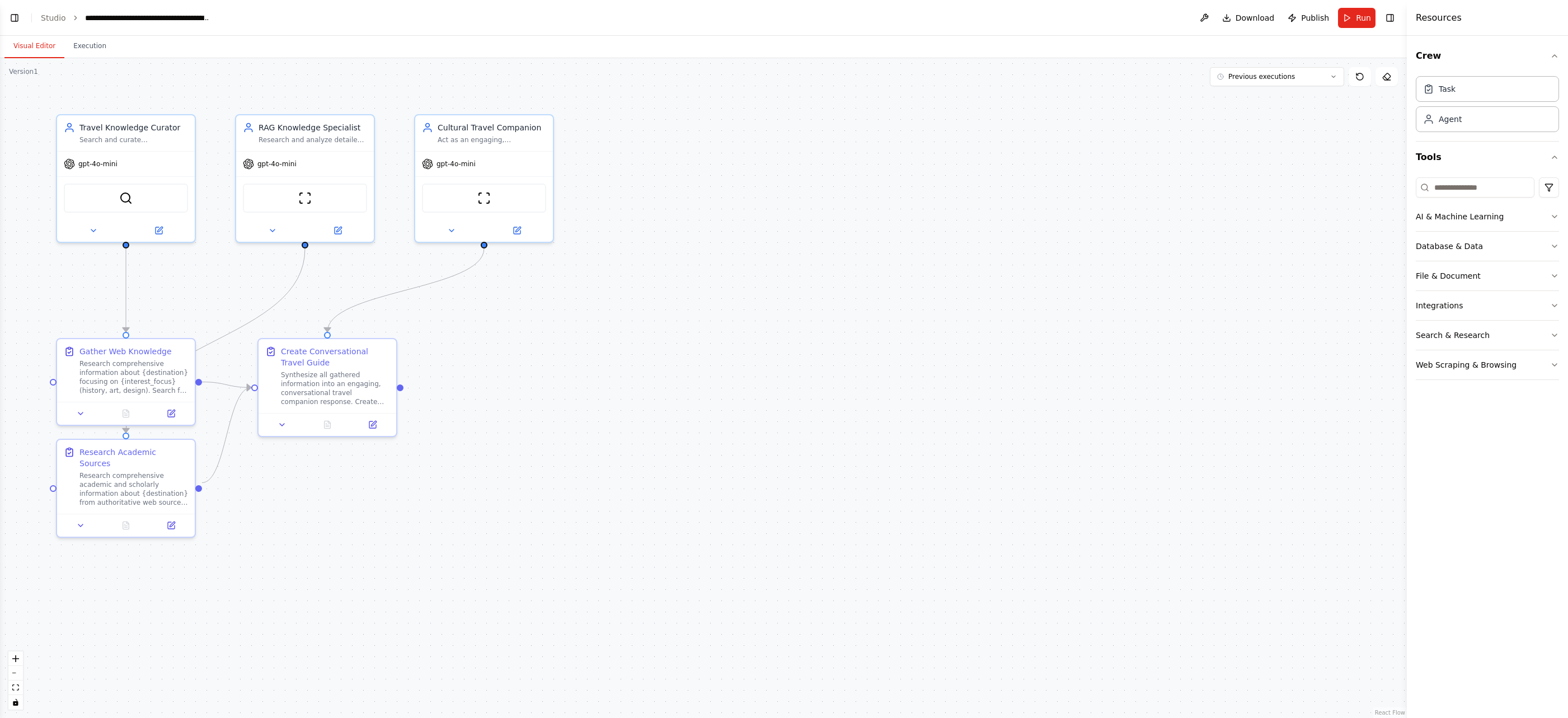
scroll to position [2102, 0]
click at [275, 232] on icon at bounding box center [273, 229] width 9 height 9
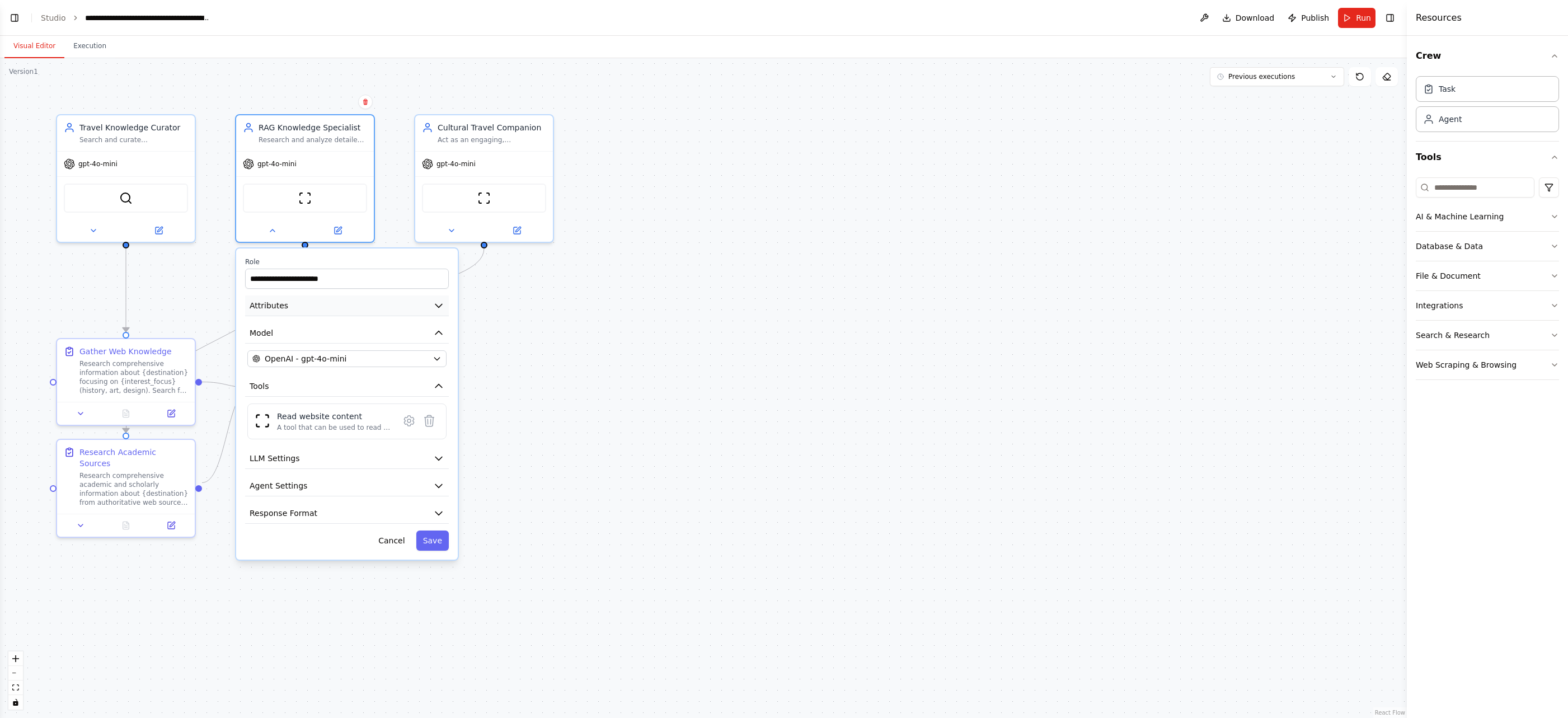
click at [414, 303] on button "Attributes" at bounding box center [347, 306] width 204 height 20
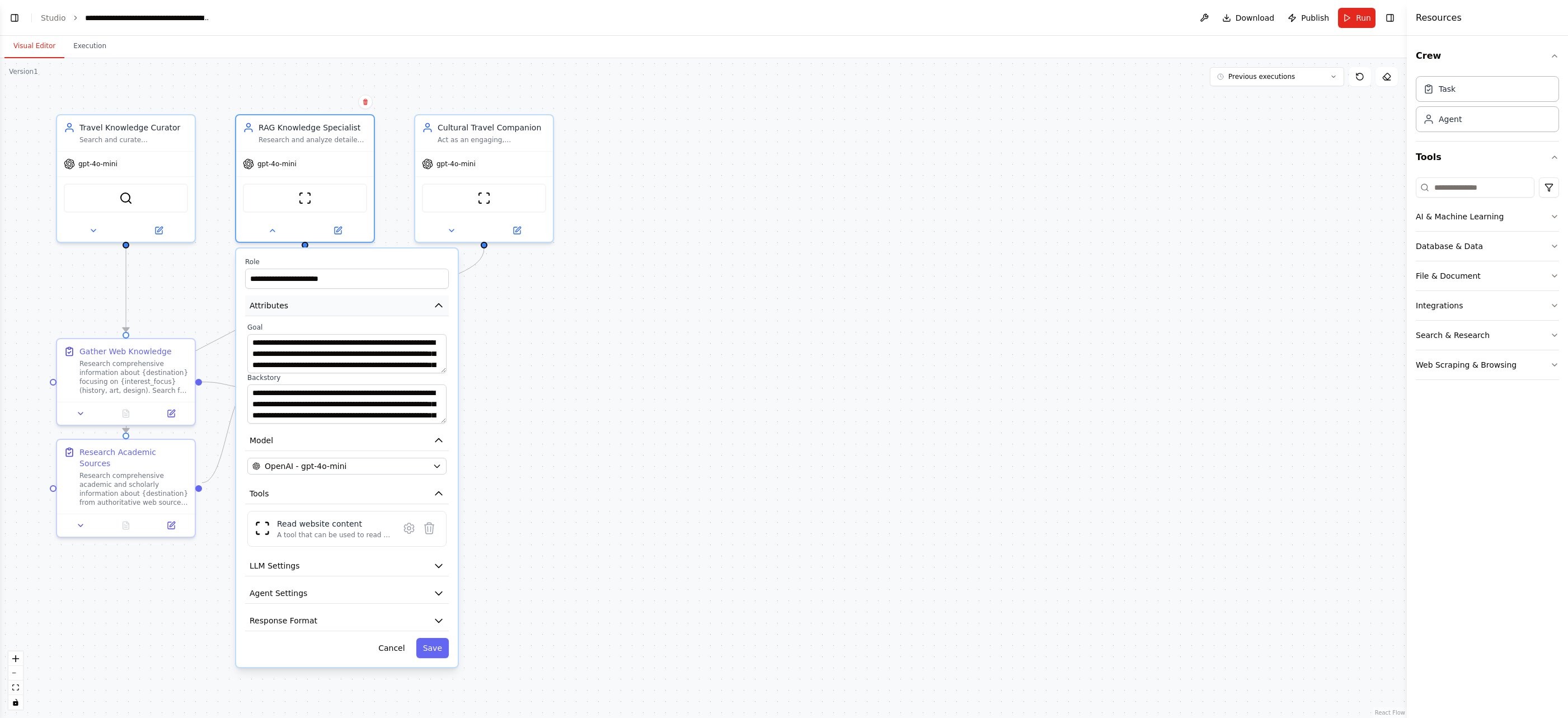
click at [414, 303] on button "Attributes" at bounding box center [347, 306] width 204 height 20
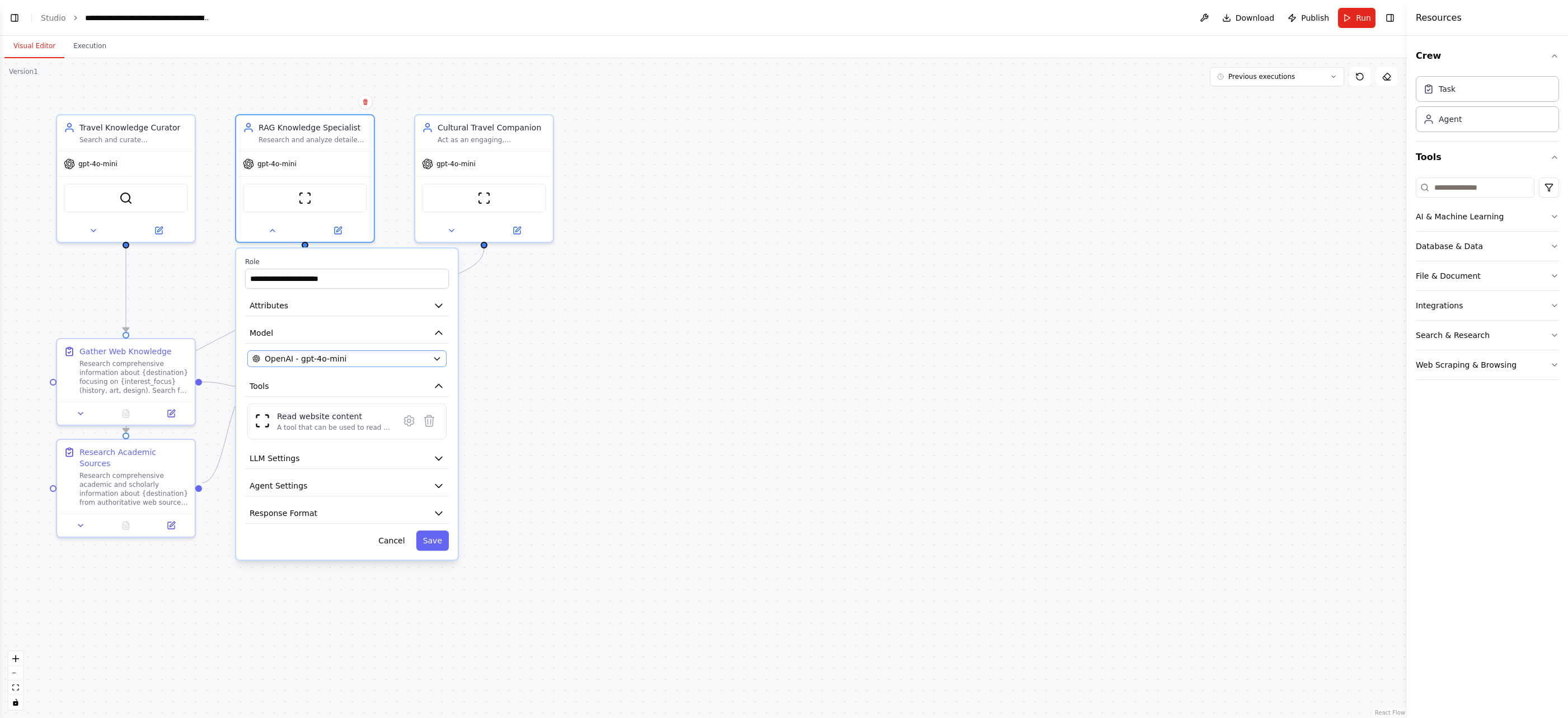
click at [437, 356] on icon "button" at bounding box center [437, 359] width 9 height 9
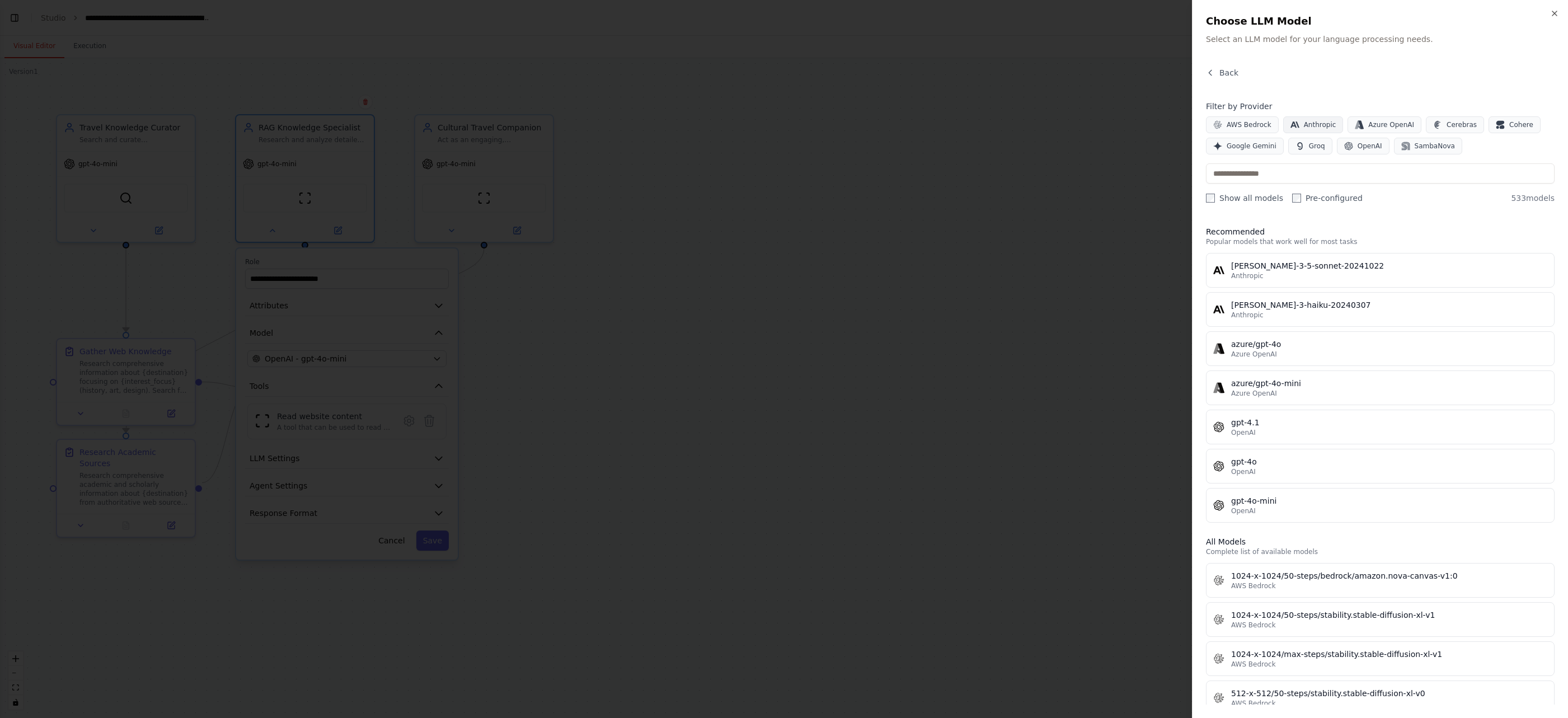
click at [1315, 123] on span "Anthropic" at bounding box center [1320, 125] width 33 height 9
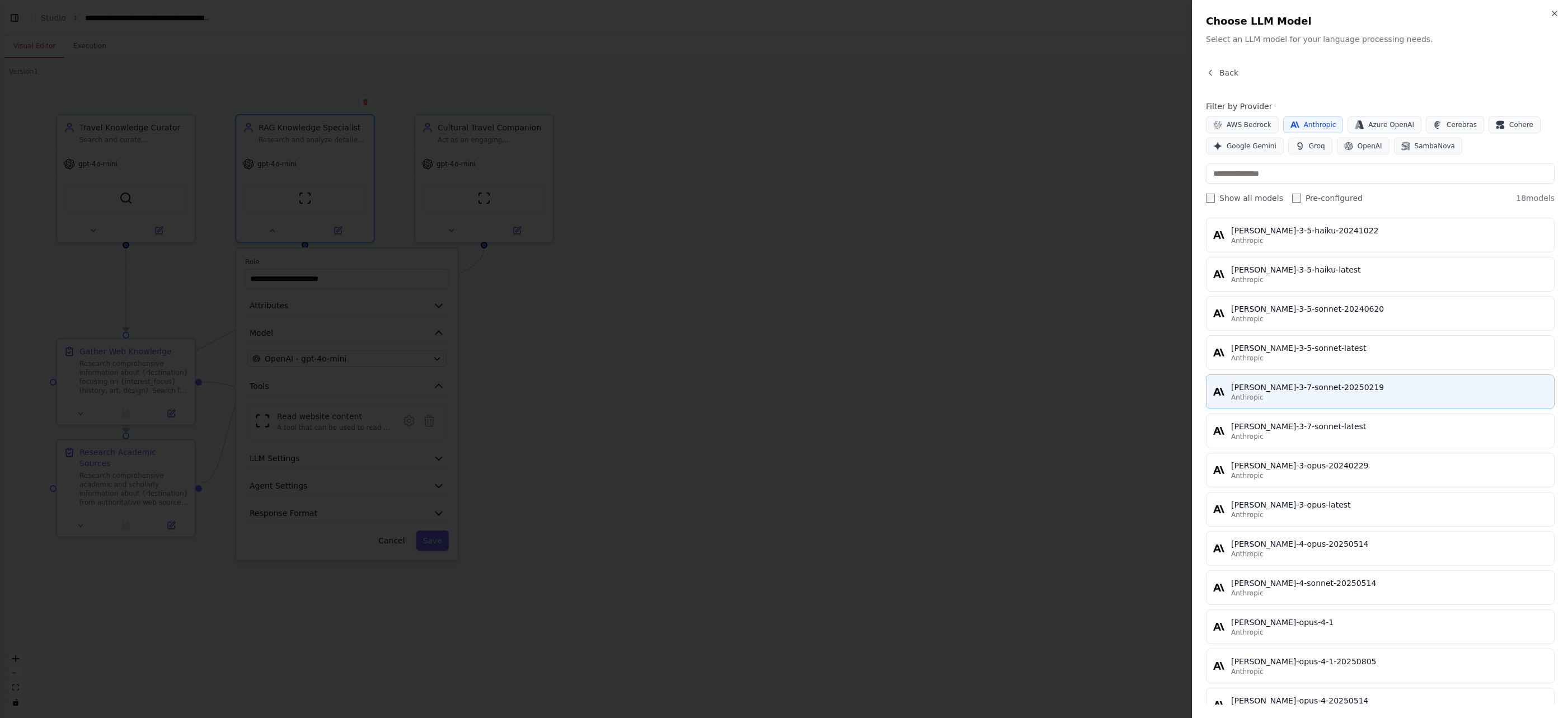
scroll to position [0, 0]
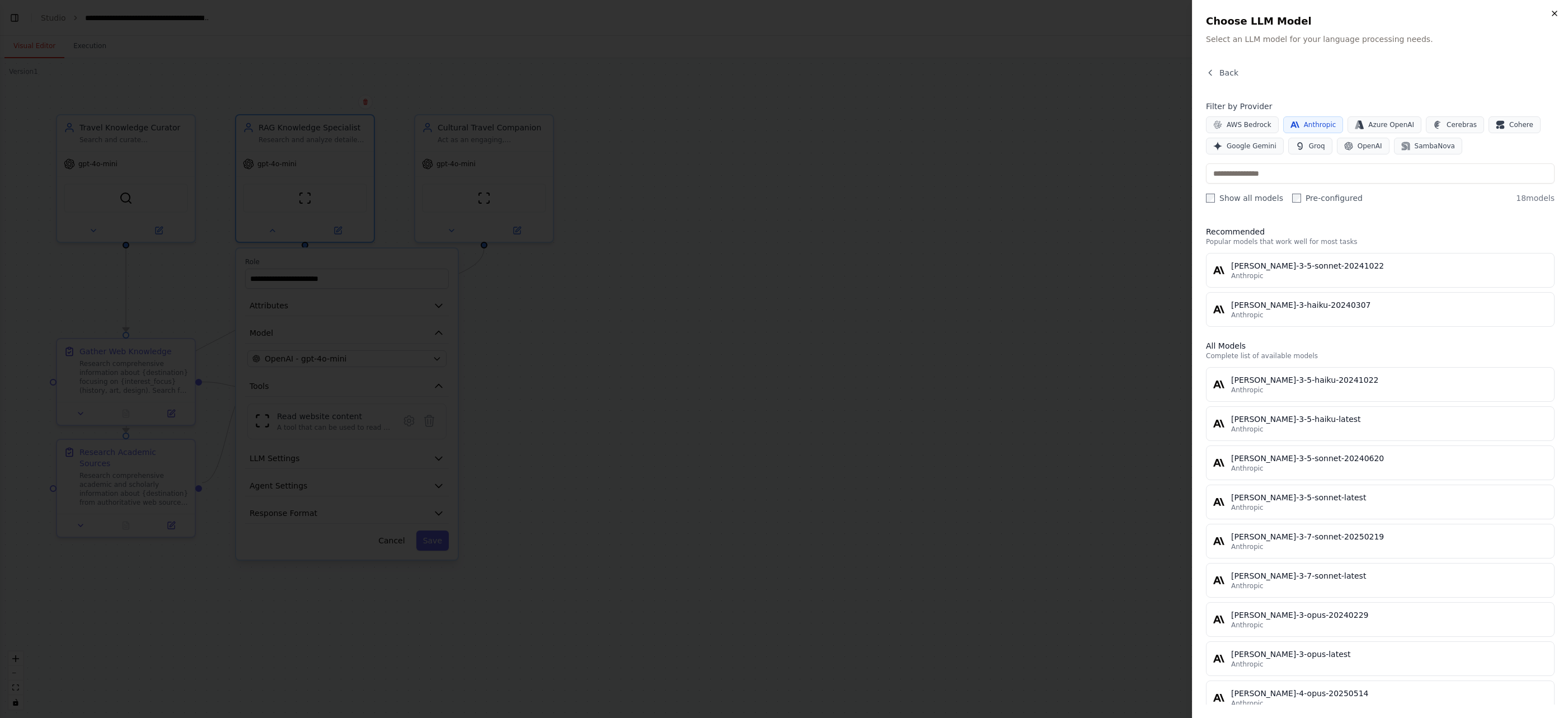
click at [1553, 11] on icon "button" at bounding box center [1554, 13] width 4 height 4
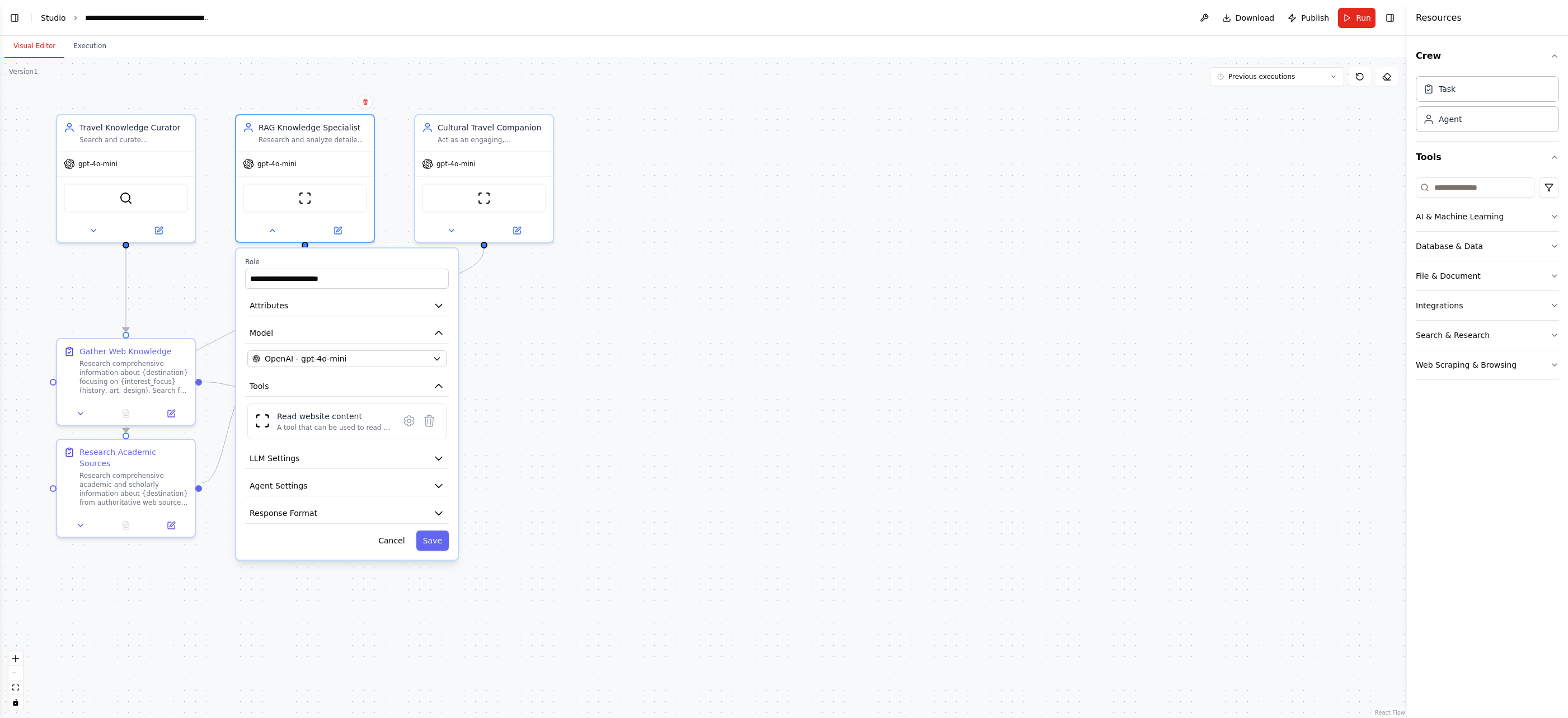
click at [53, 17] on link "Studio" at bounding box center [53, 18] width 25 height 9
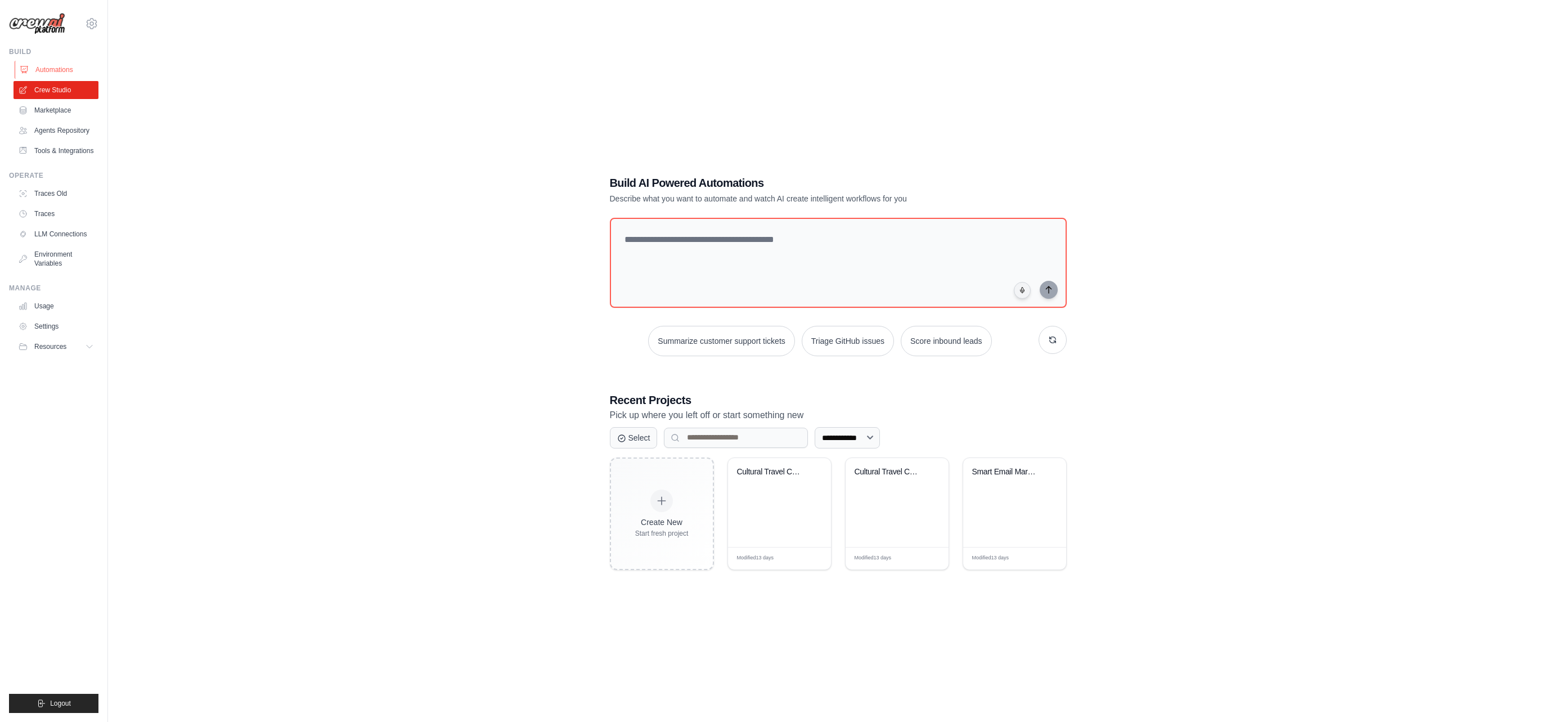
click at [64, 71] on link "Automations" at bounding box center [57, 70] width 85 height 18
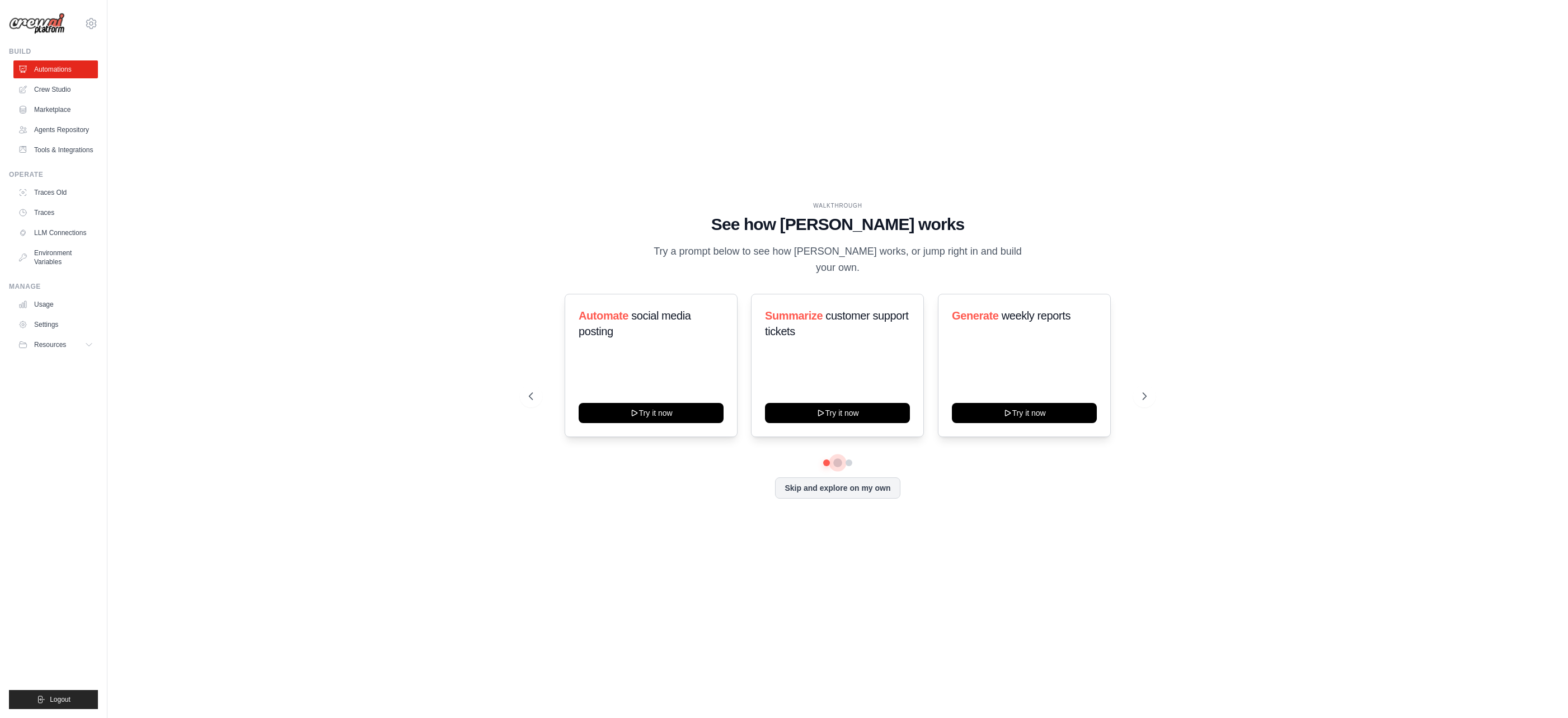
click at [835, 459] on button at bounding box center [838, 463] width 9 height 9
click at [852, 459] on button at bounding box center [848, 463] width 9 height 9
click at [852, 459] on button at bounding box center [848, 463] width 8 height 8
click at [1138, 392] on button at bounding box center [1144, 396] width 22 height 22
click at [661, 353] on div "Automate social media posting Try it now" at bounding box center [651, 365] width 173 height 143
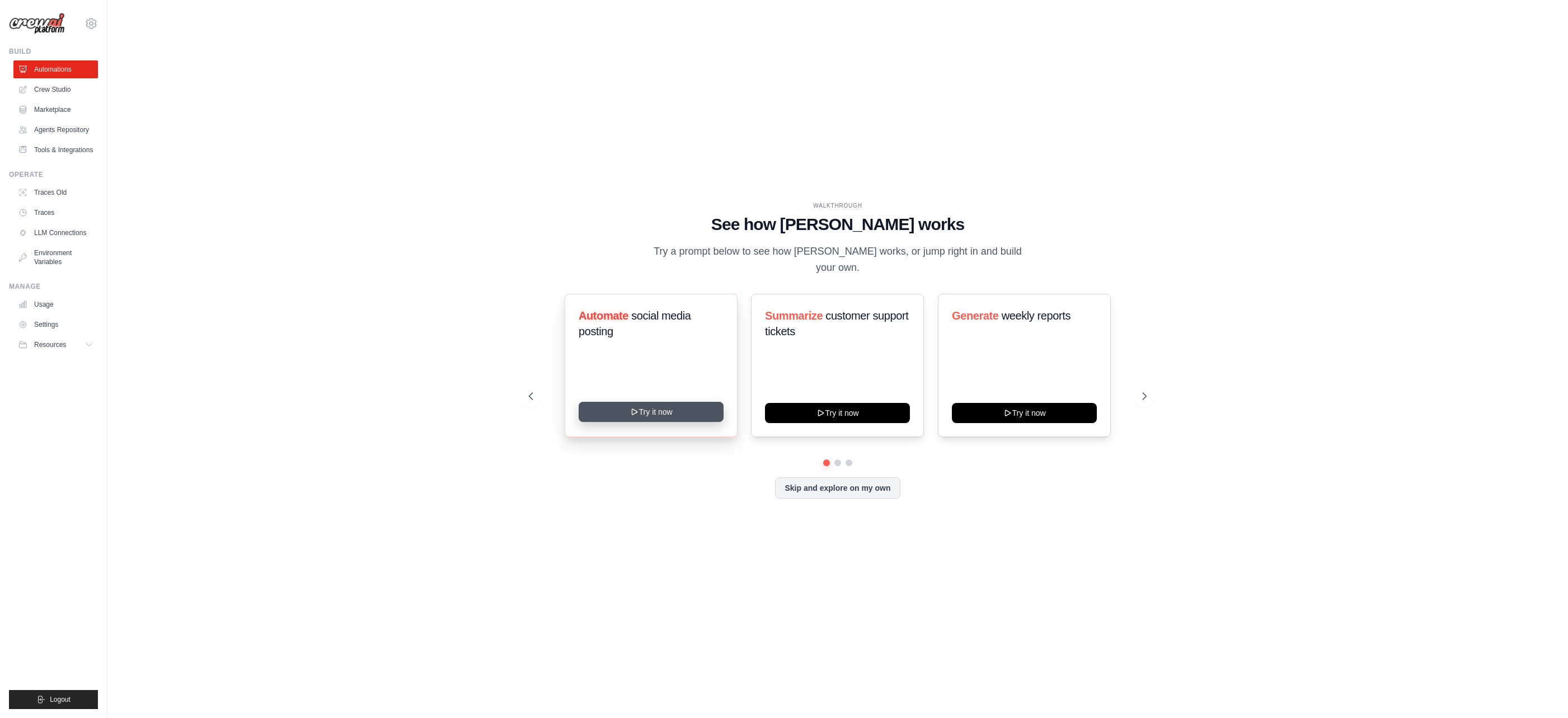
click at [649, 405] on button "Try it now" at bounding box center [651, 412] width 145 height 20
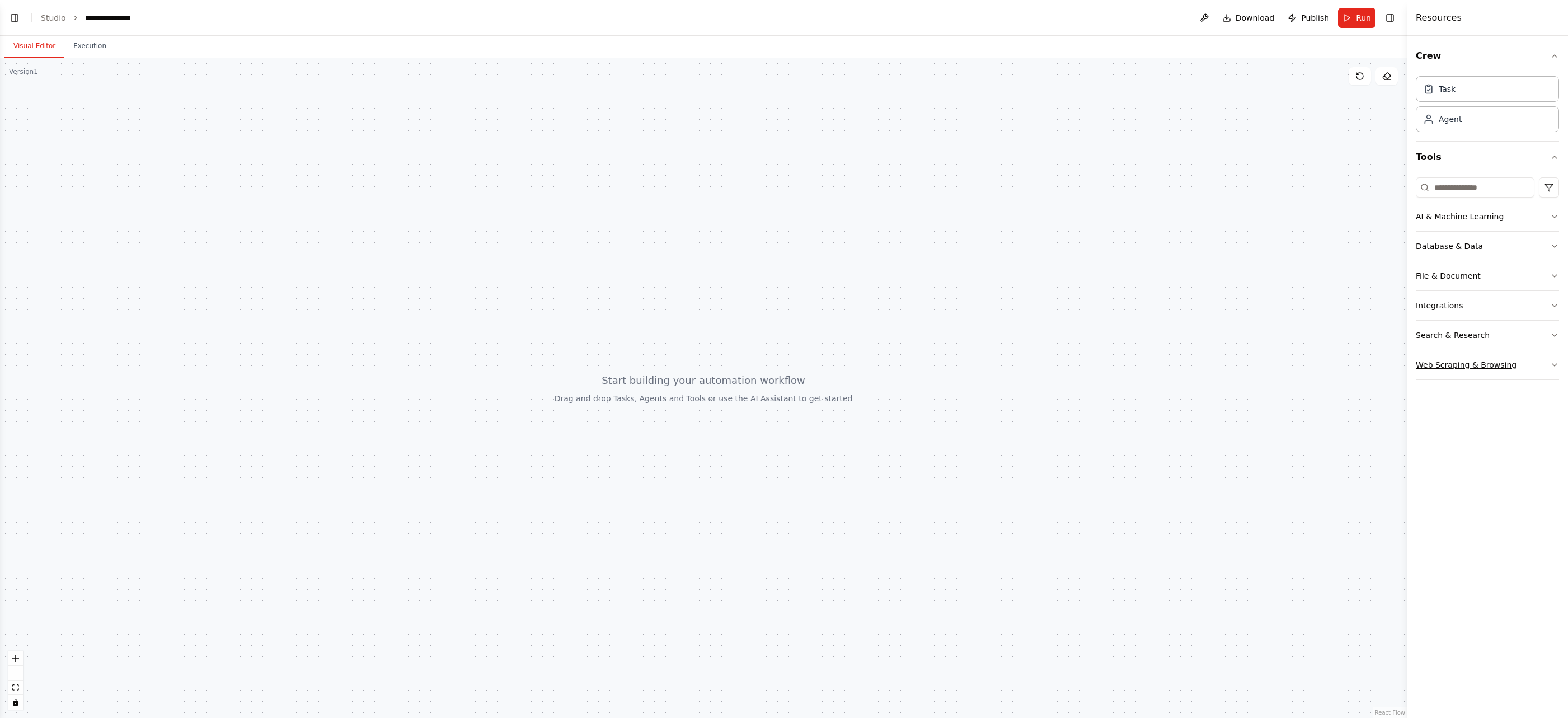
click at [1535, 372] on button "Web Scraping & Browsing" at bounding box center [1487, 365] width 143 height 29
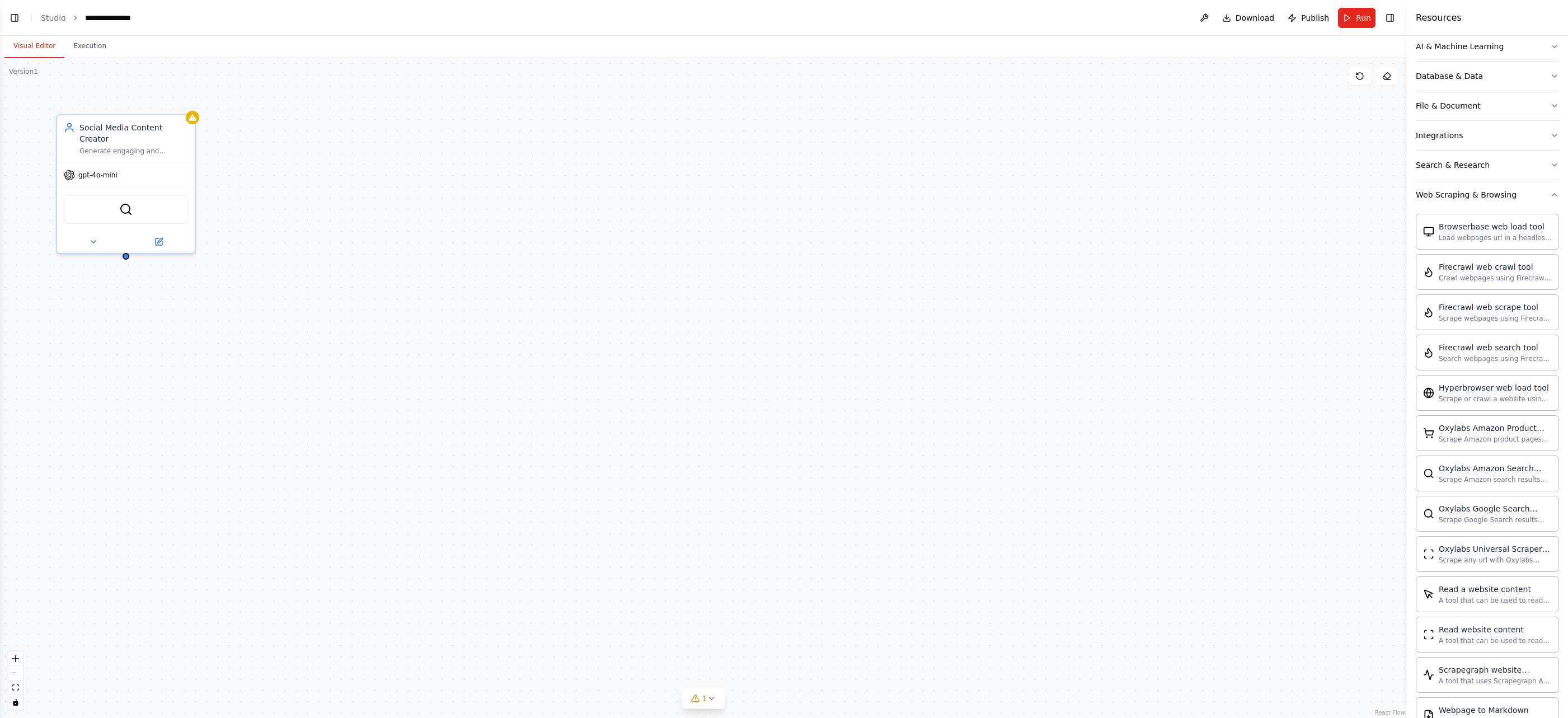
scroll to position [49, 0]
